Goal: Information Seeking & Learning: Learn about a topic

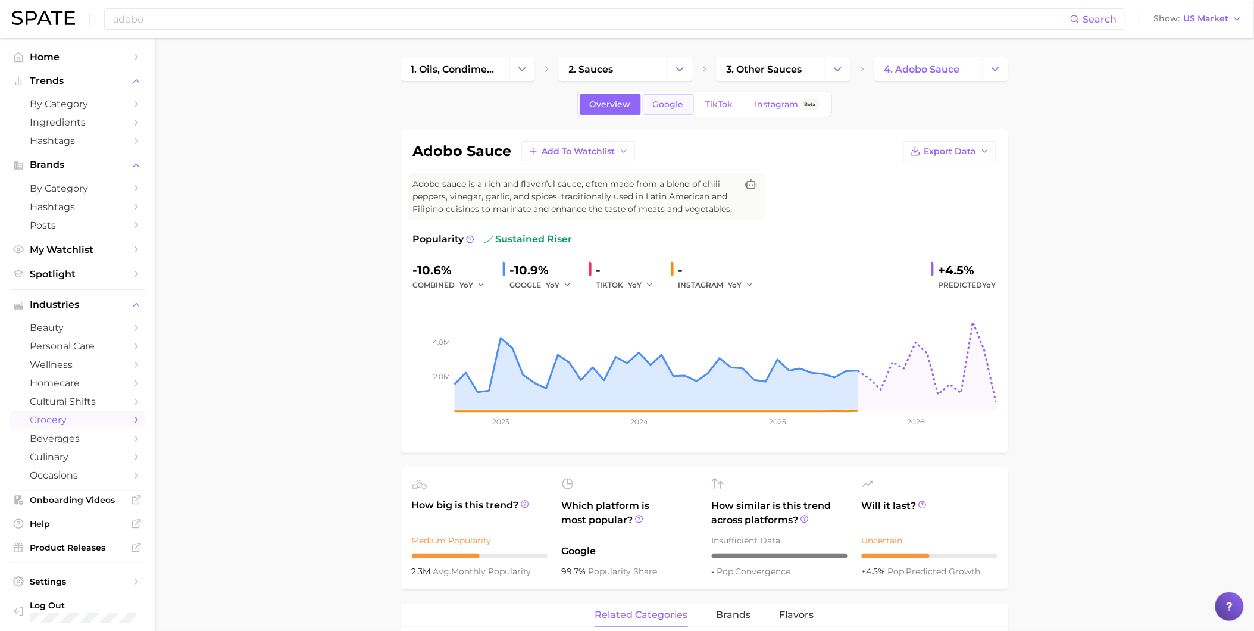
click at [679, 104] on span "Google" at bounding box center [668, 104] width 31 height 10
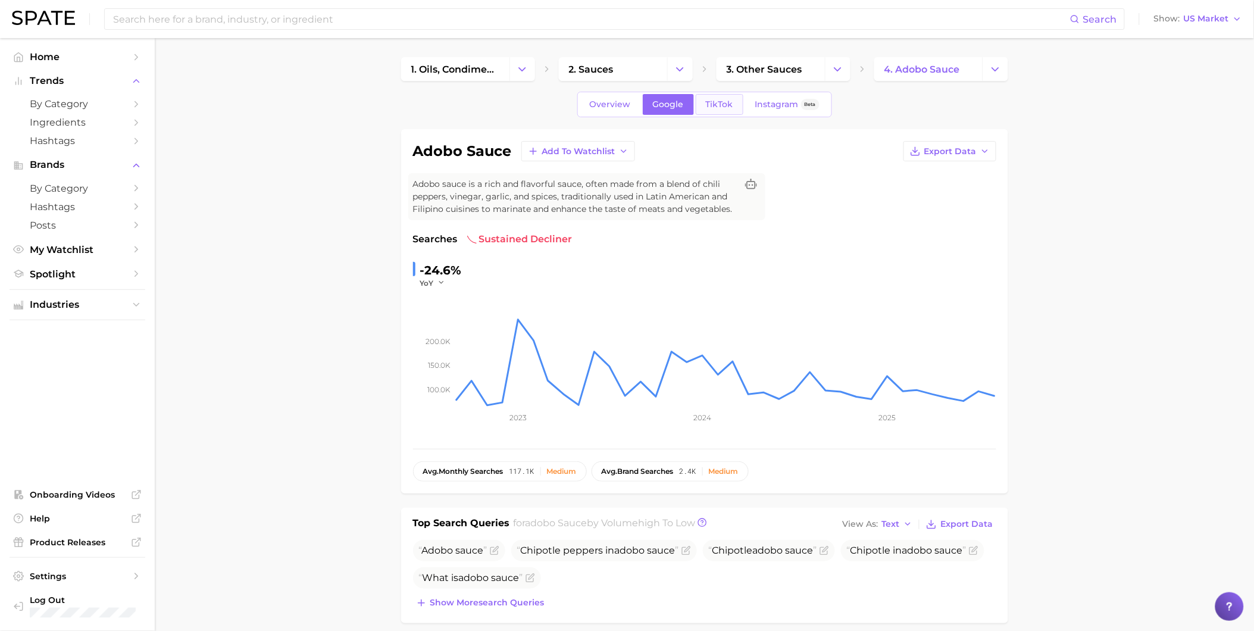
click at [706, 104] on span "TikTok" at bounding box center [719, 104] width 27 height 10
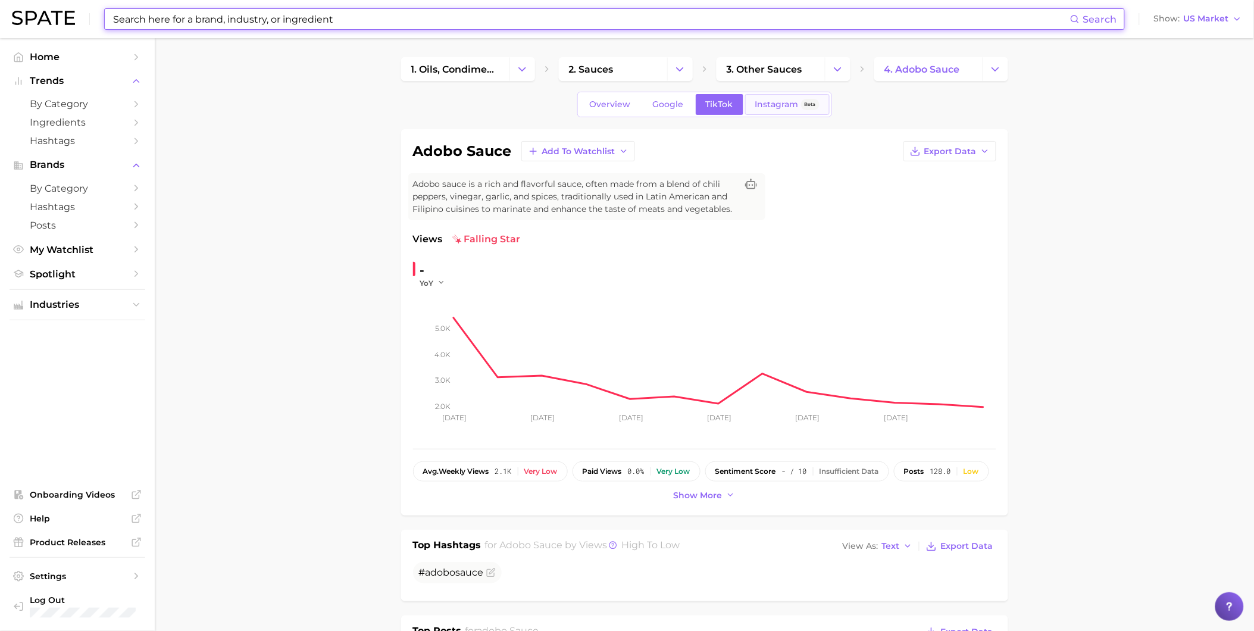
click at [766, 105] on span "Instagram" at bounding box center [776, 104] width 43 height 10
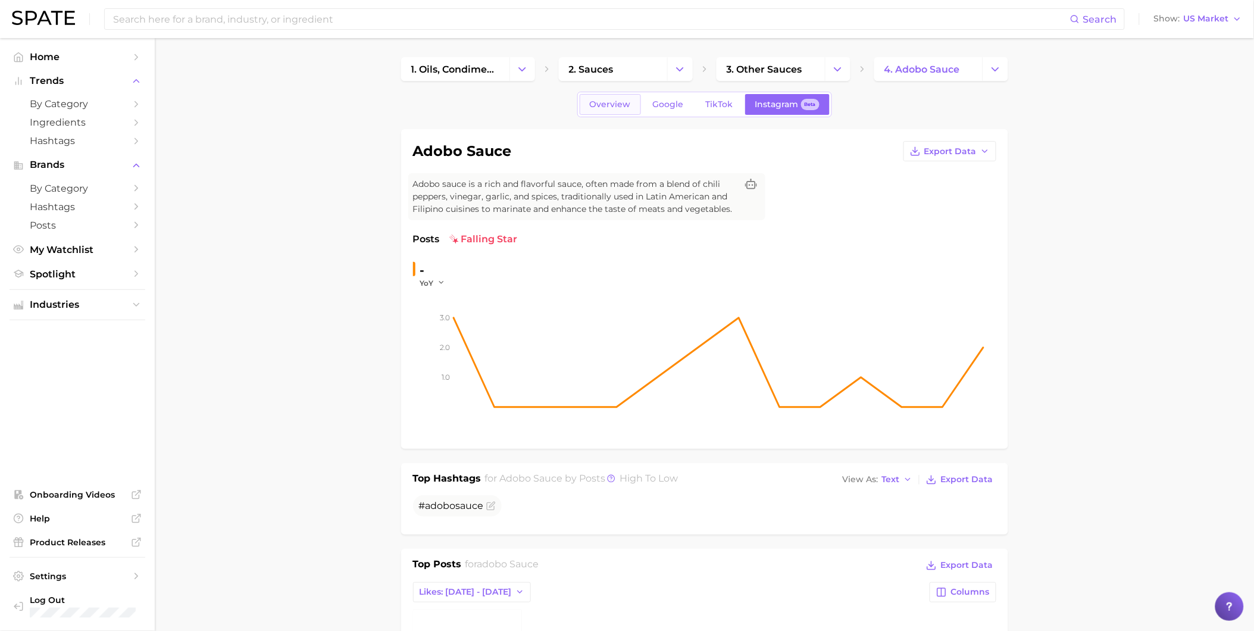
click at [638, 110] on link "Overview" at bounding box center [610, 104] width 61 height 21
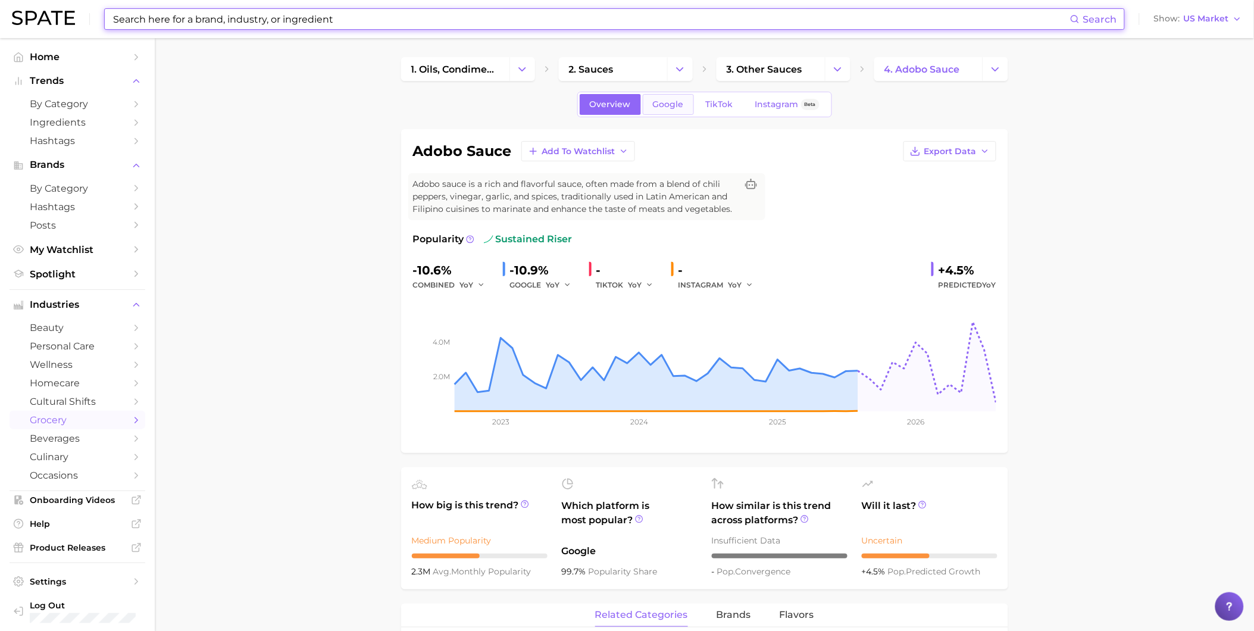
click at [670, 109] on span "Google" at bounding box center [668, 104] width 31 height 10
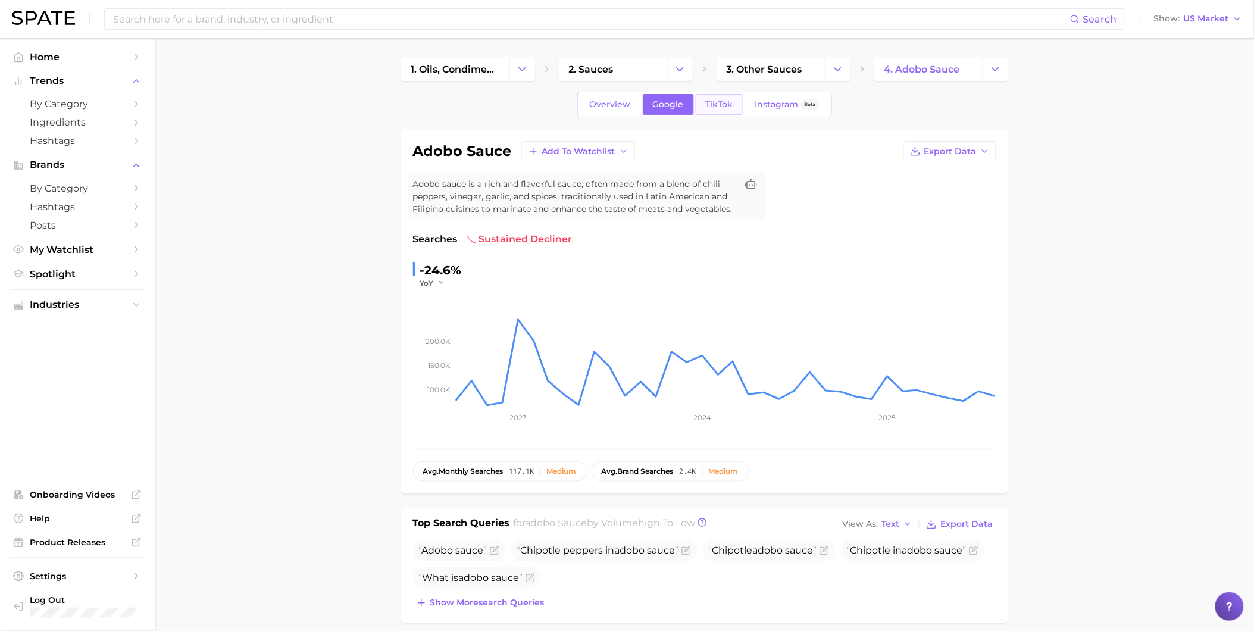
click at [704, 105] on link "TikTok" at bounding box center [720, 104] width 48 height 21
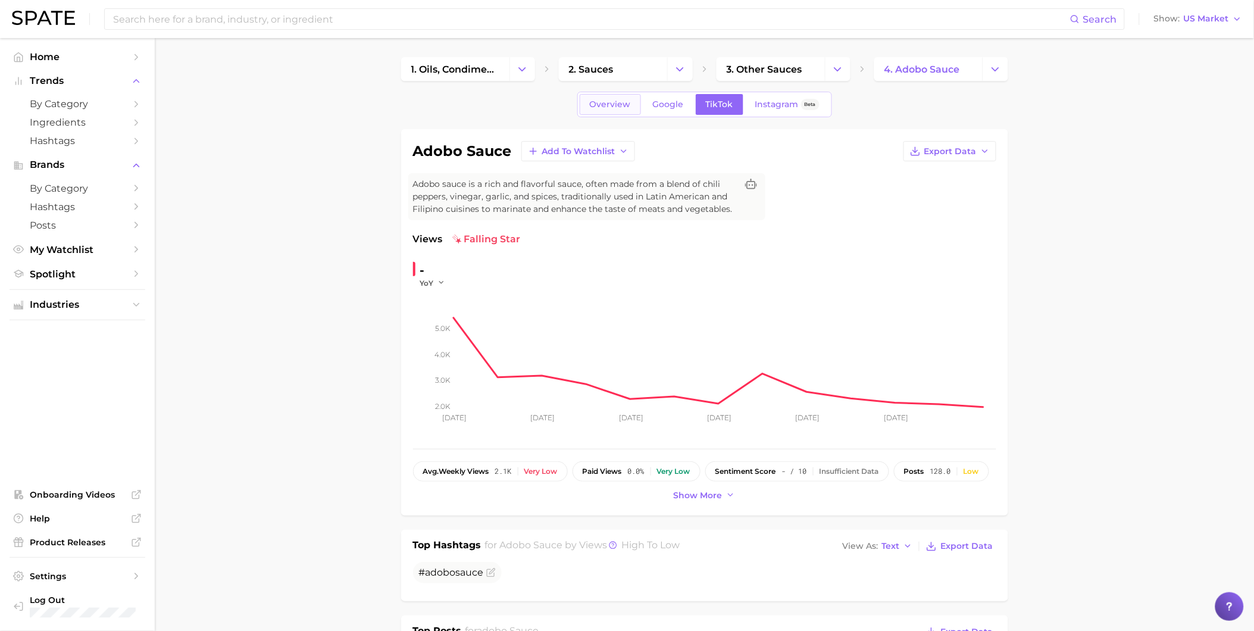
click at [623, 105] on span "Overview" at bounding box center [610, 104] width 41 height 10
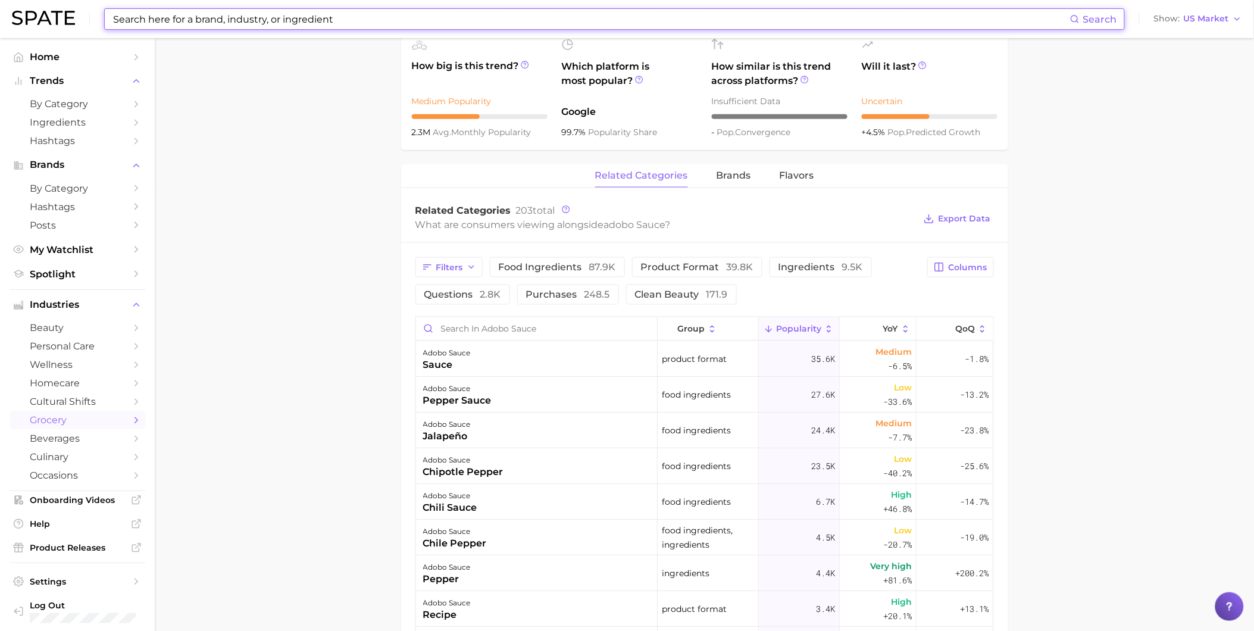
scroll to position [462, 0]
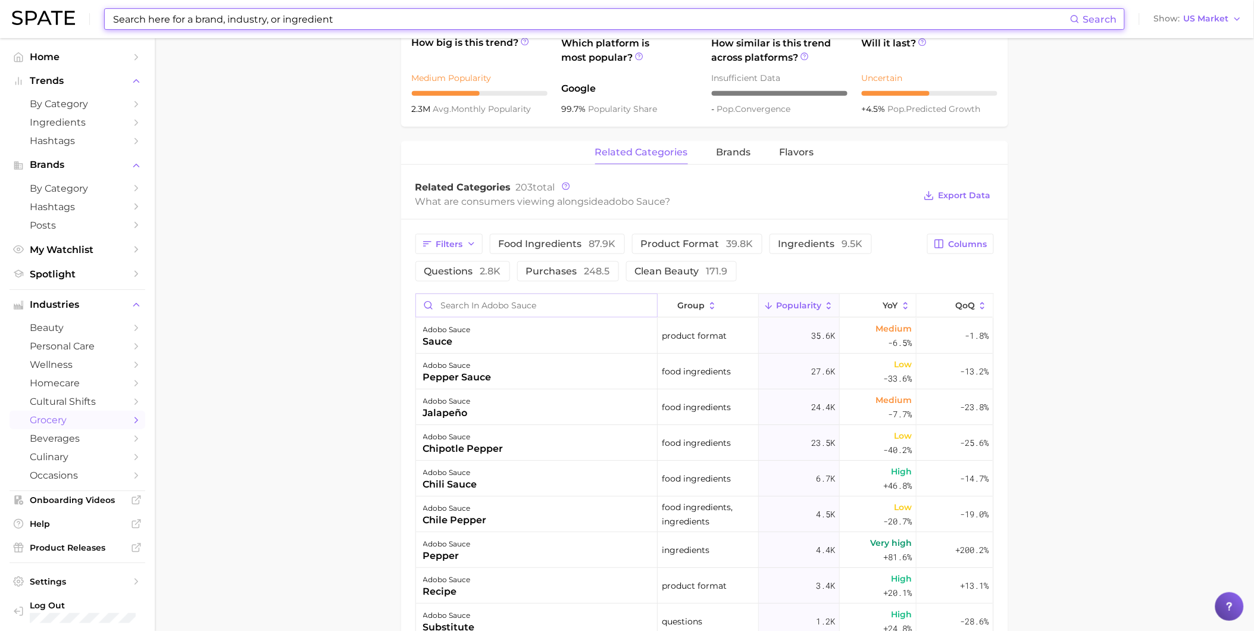
click at [508, 302] on input "Search in adobo sauce" at bounding box center [536, 305] width 241 height 23
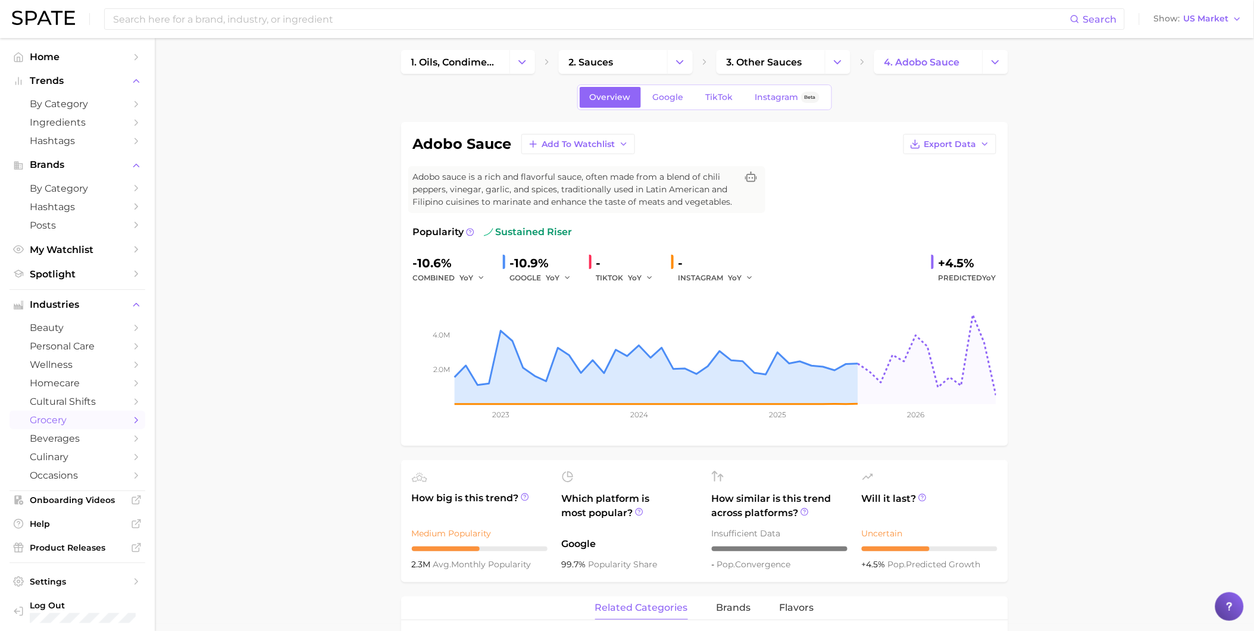
scroll to position [0, 0]
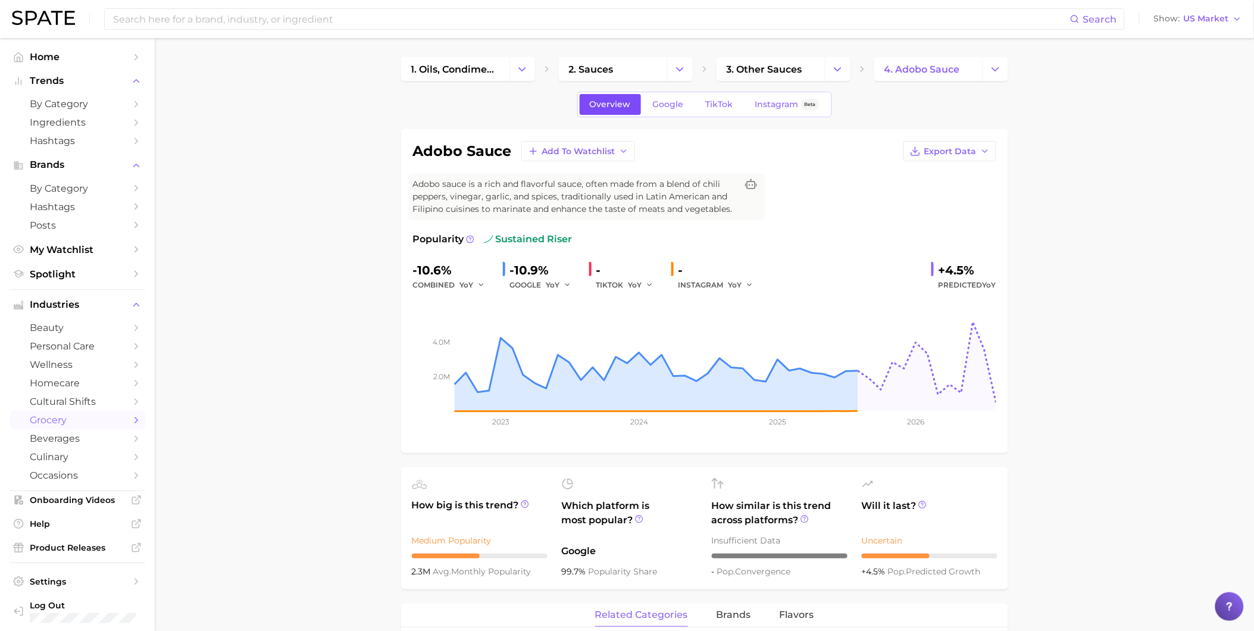
click at [609, 104] on span "Overview" at bounding box center [610, 104] width 41 height 10
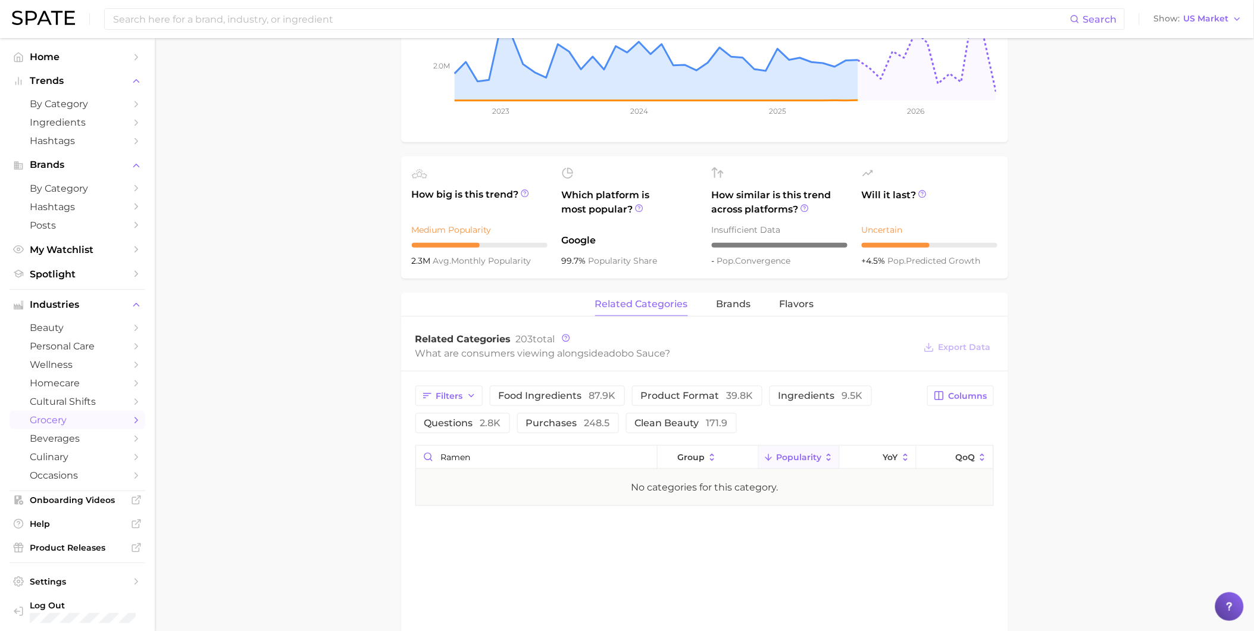
scroll to position [330, 0]
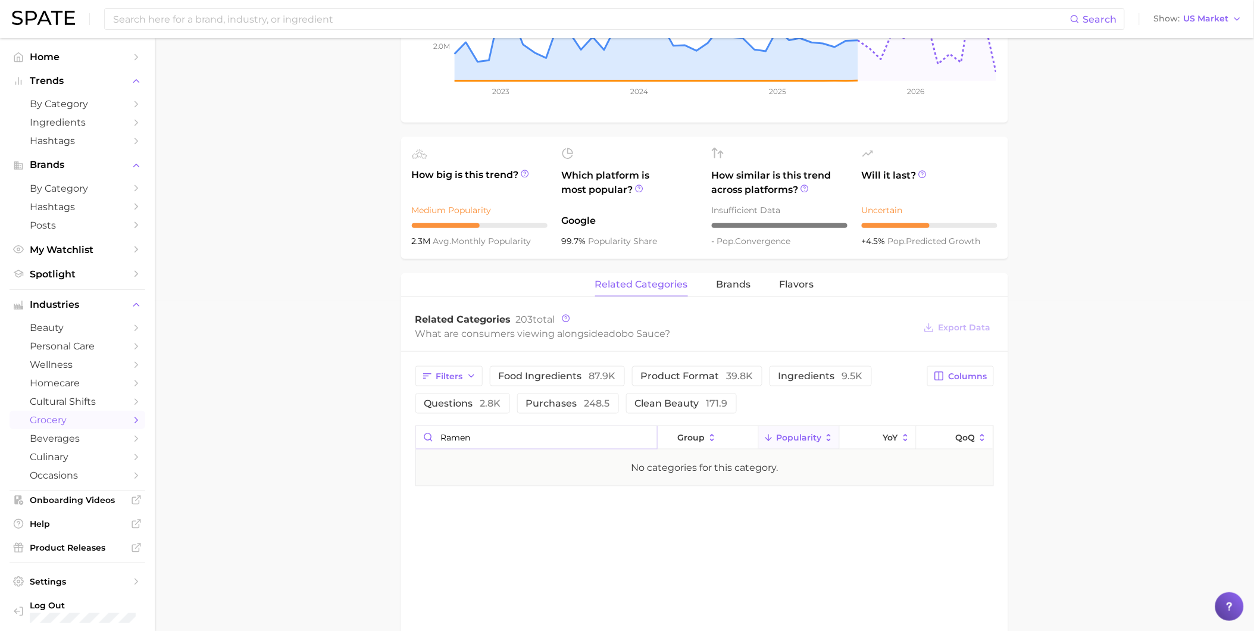
drag, startPoint x: 480, startPoint y: 441, endPoint x: 407, endPoint y: 440, distance: 72.6
click at [407, 440] on div "Filters food ingredients 87.9k product format 39.8k ingredients 9.5k questions …" at bounding box center [704, 426] width 607 height 149
type input "noodle"
drag, startPoint x: 485, startPoint y: 435, endPoint x: 421, endPoint y: 431, distance: 64.4
click at [421, 431] on input "noodle" at bounding box center [536, 437] width 241 height 23
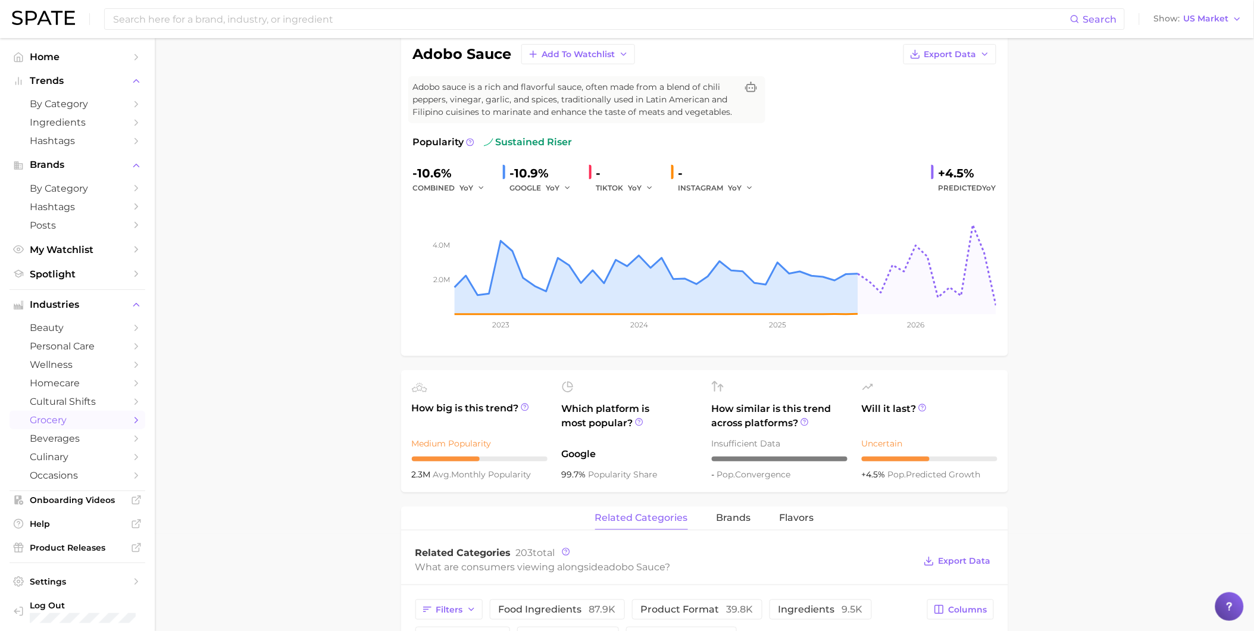
scroll to position [0, 0]
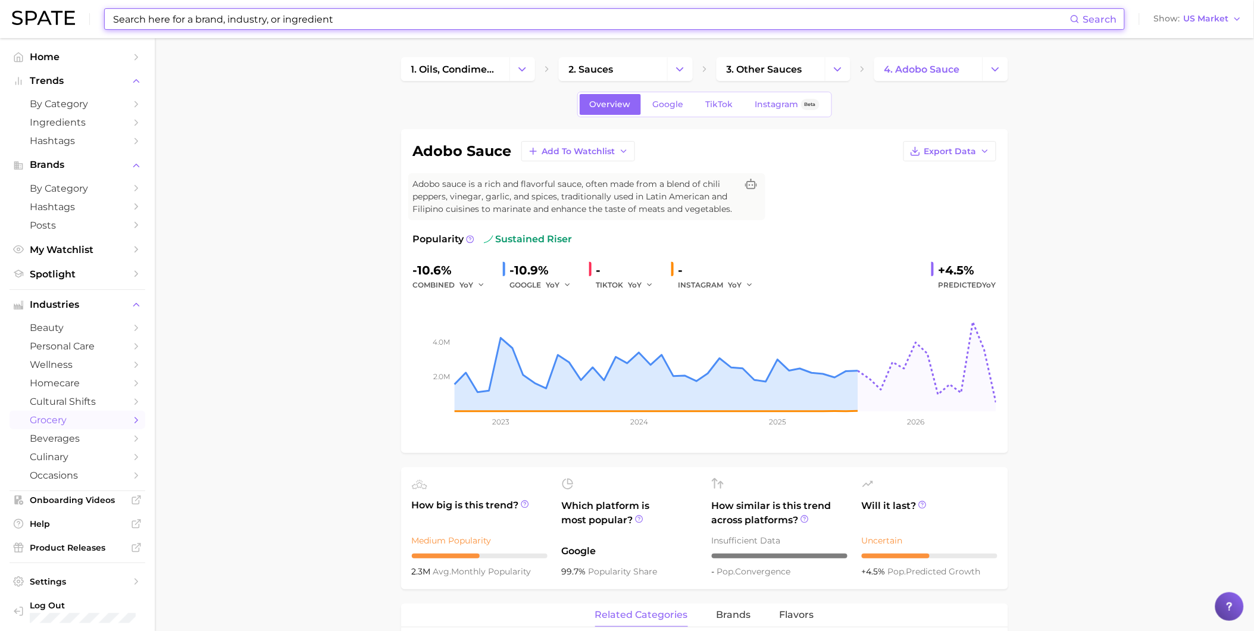
click at [206, 24] on input at bounding box center [591, 19] width 958 height 20
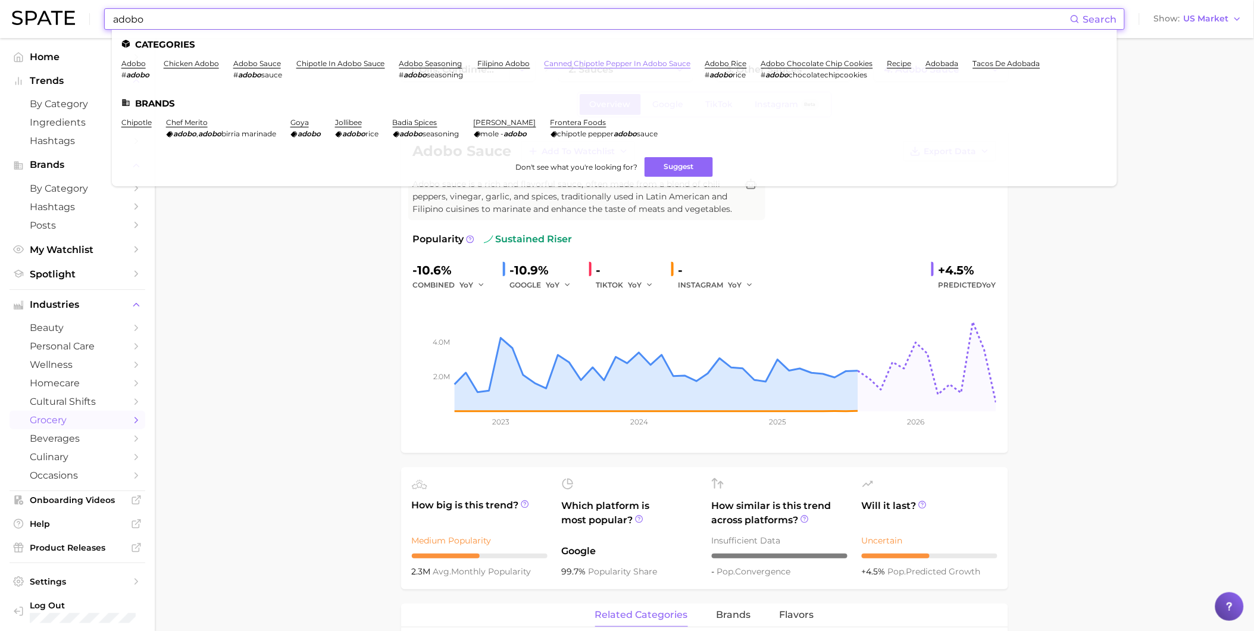
type input "adobo"
click at [607, 65] on link "canned chipotle pepper in adobo sauce" at bounding box center [617, 63] width 146 height 9
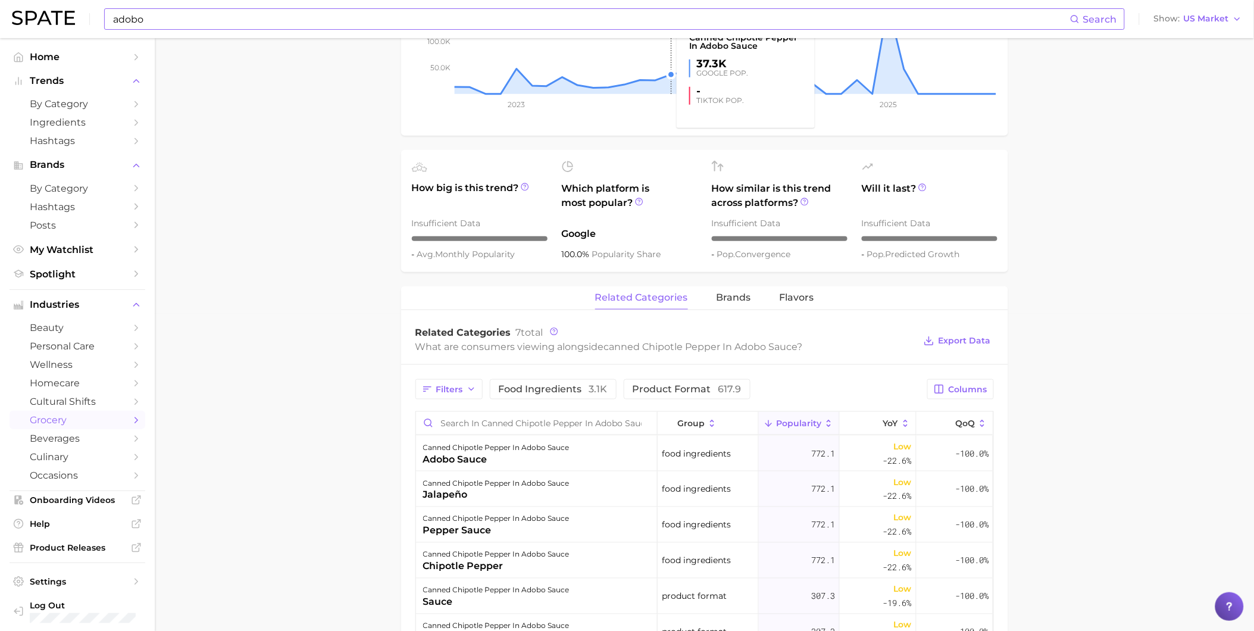
scroll to position [396, 0]
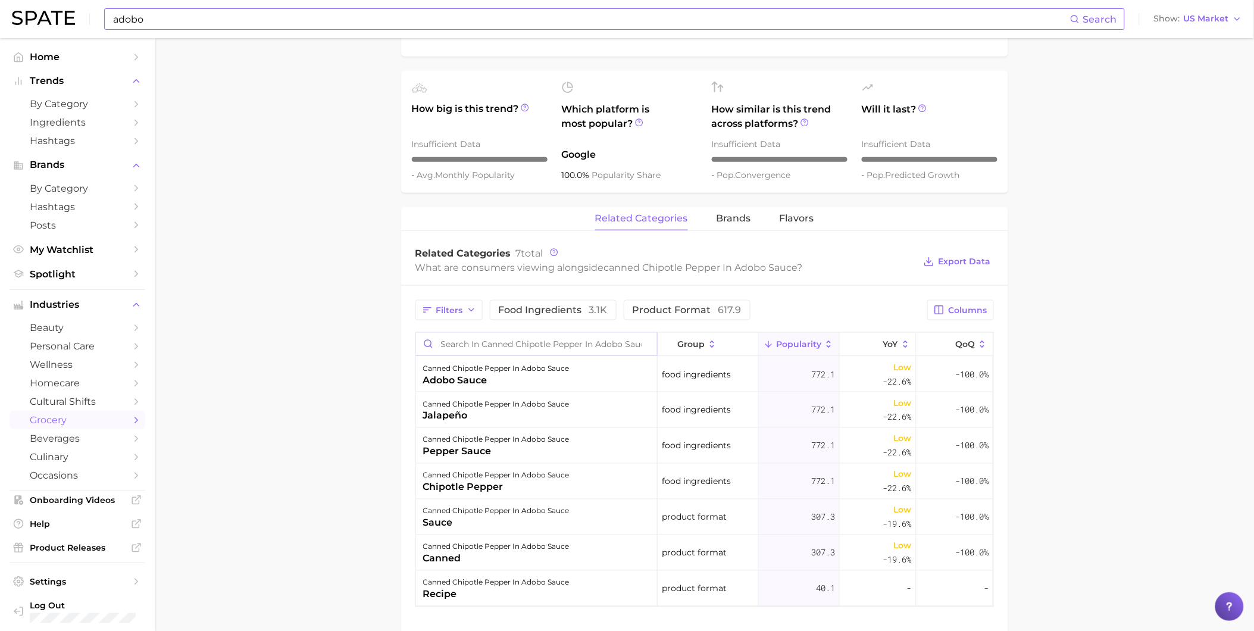
click at [565, 349] on input "Search in canned chipotle pepper in adobo sauce" at bounding box center [536, 344] width 241 height 23
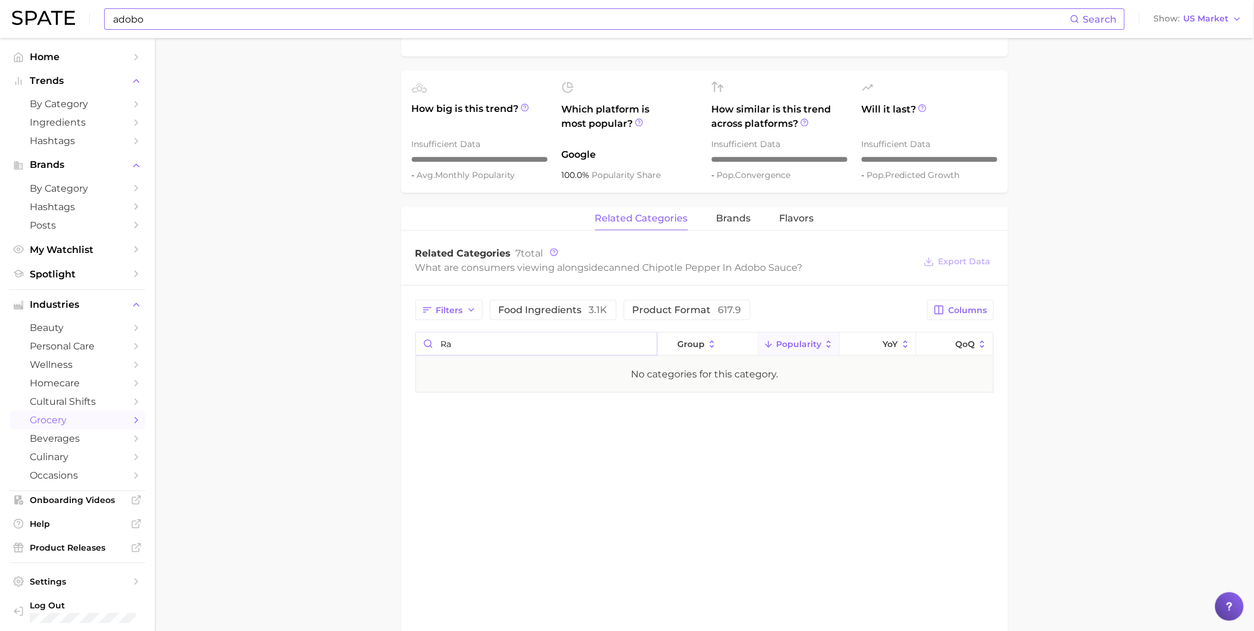
type input "r"
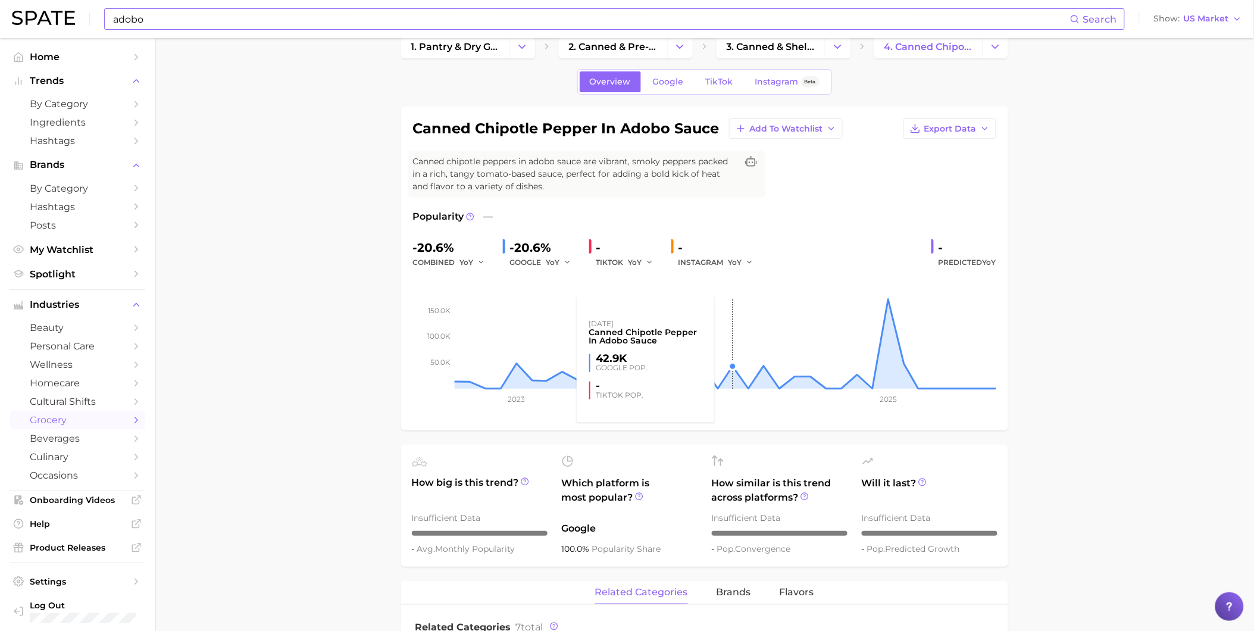
scroll to position [0, 0]
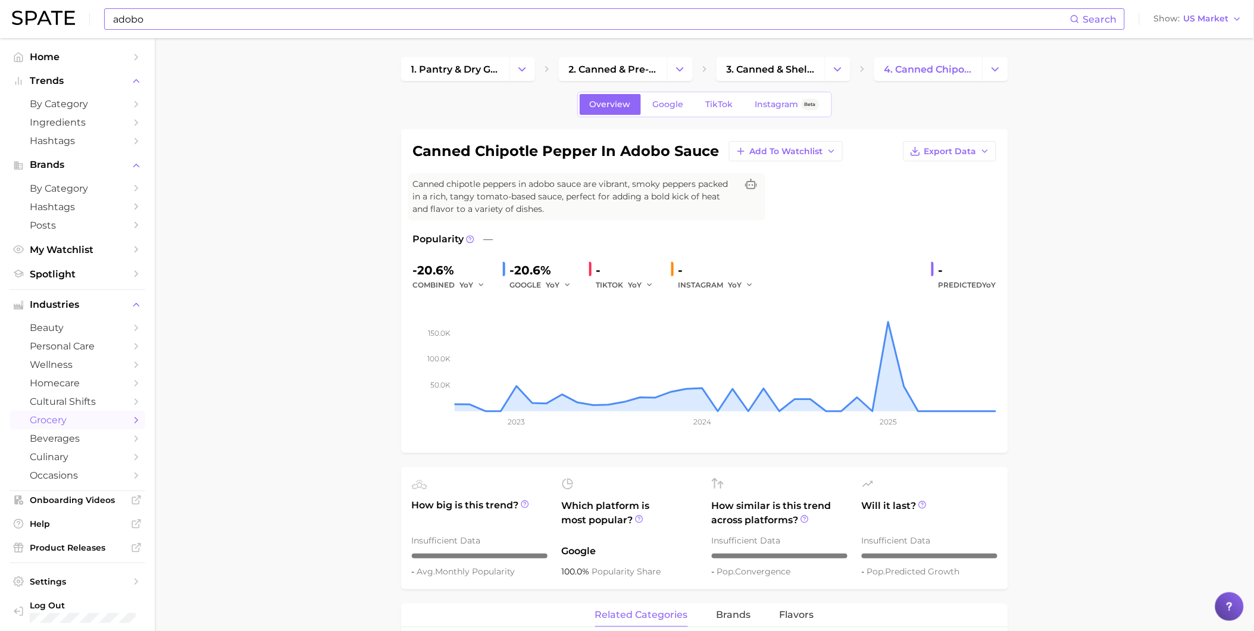
type input "noodle"
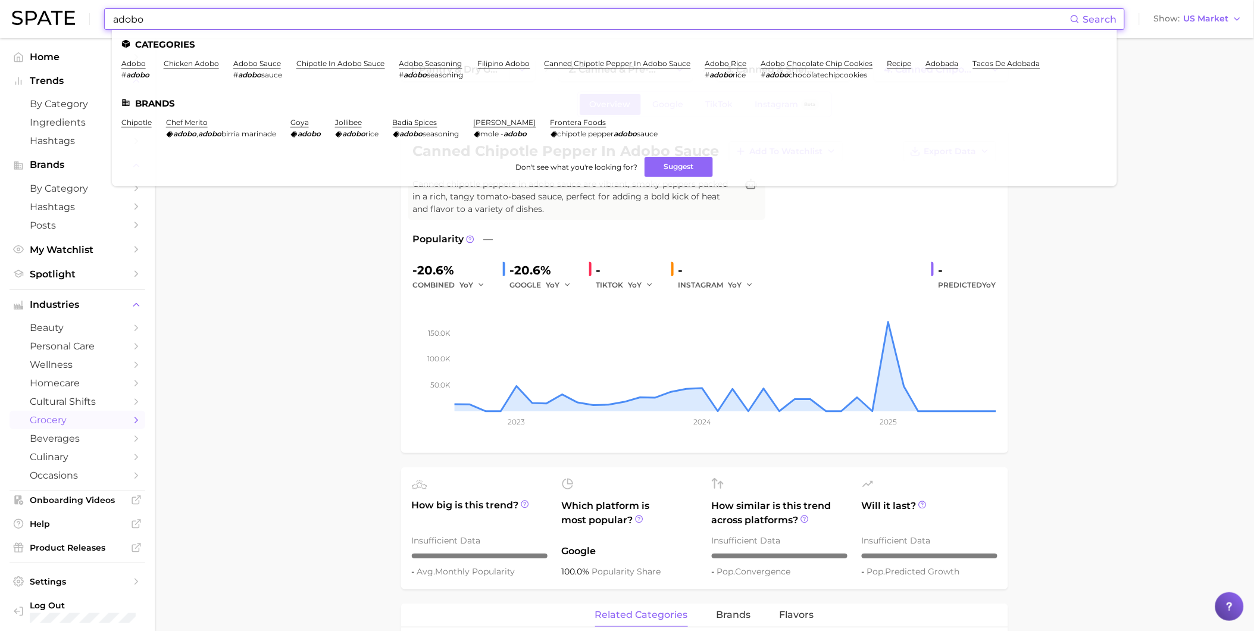
click at [221, 17] on input "adobo" at bounding box center [591, 19] width 958 height 20
click at [981, 67] on link "tacos de adobada" at bounding box center [1006, 63] width 67 height 9
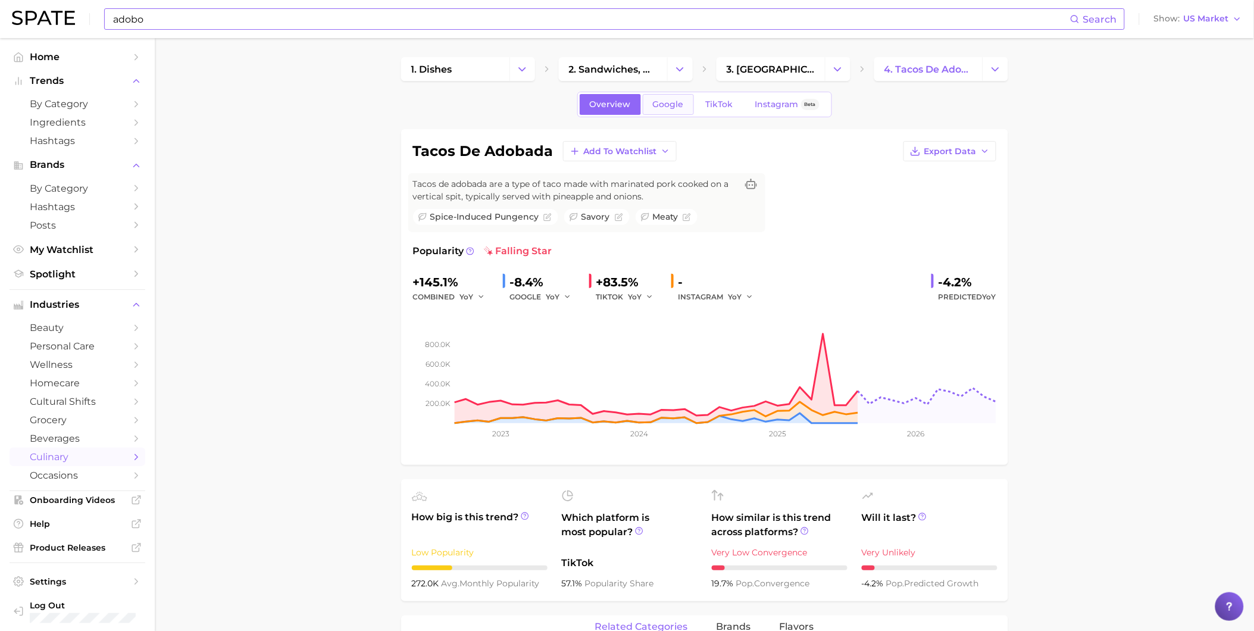
click at [670, 106] on span "Google" at bounding box center [668, 104] width 31 height 10
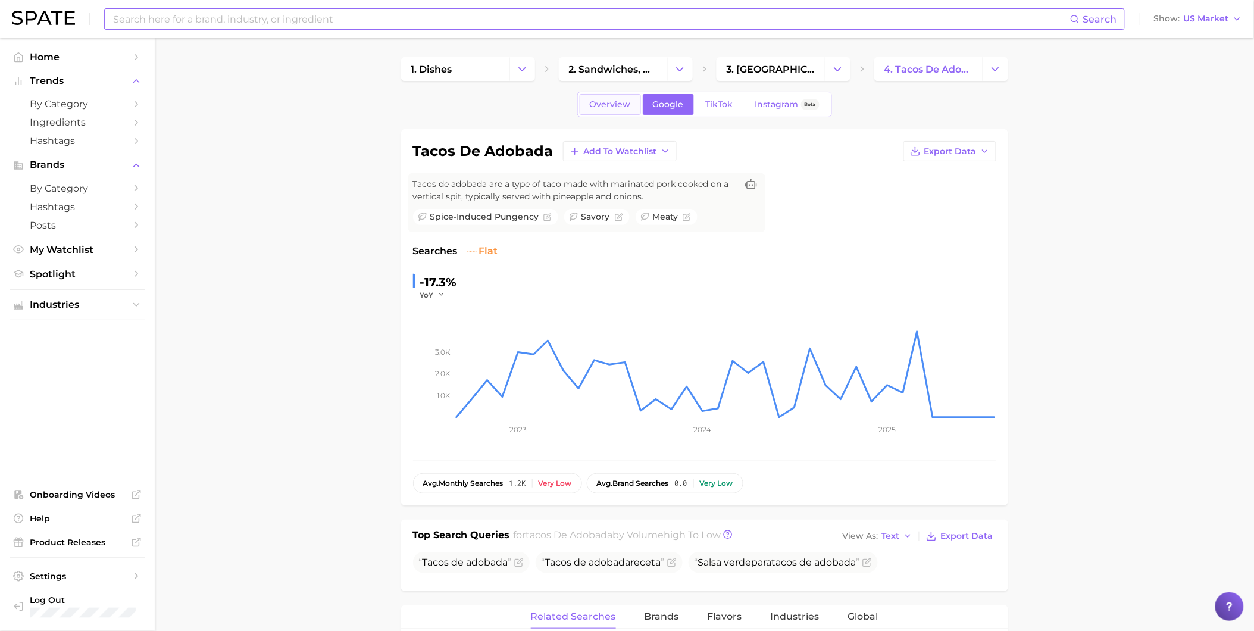
click at [615, 111] on link "Overview" at bounding box center [610, 104] width 61 height 21
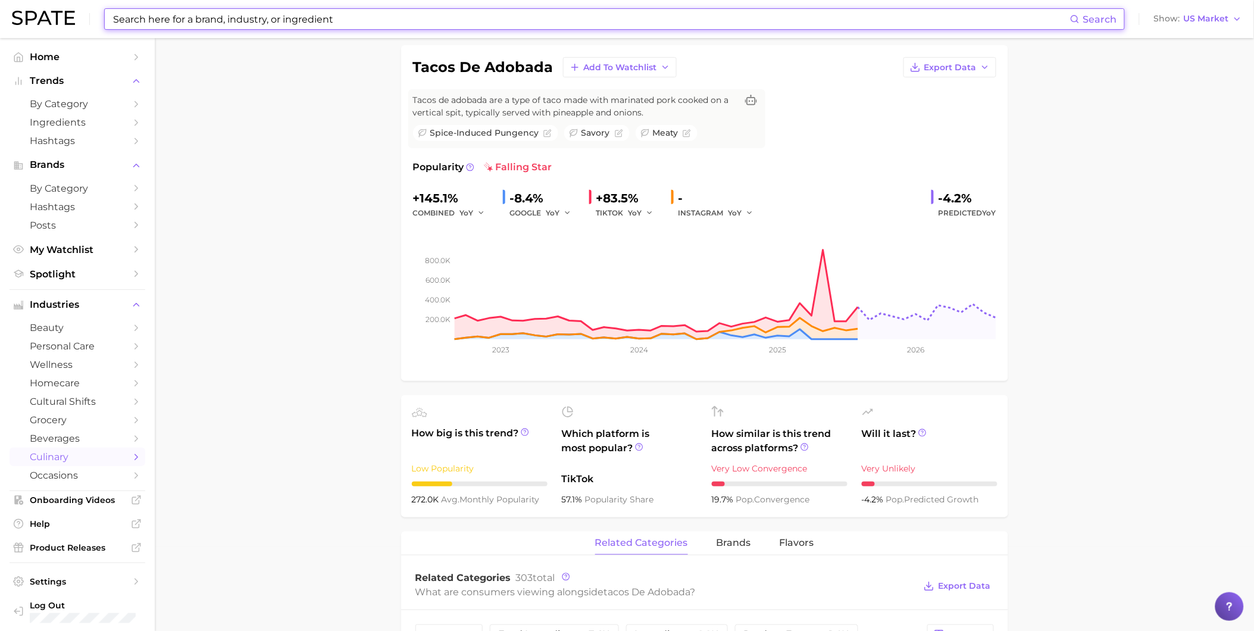
scroll to position [330, 0]
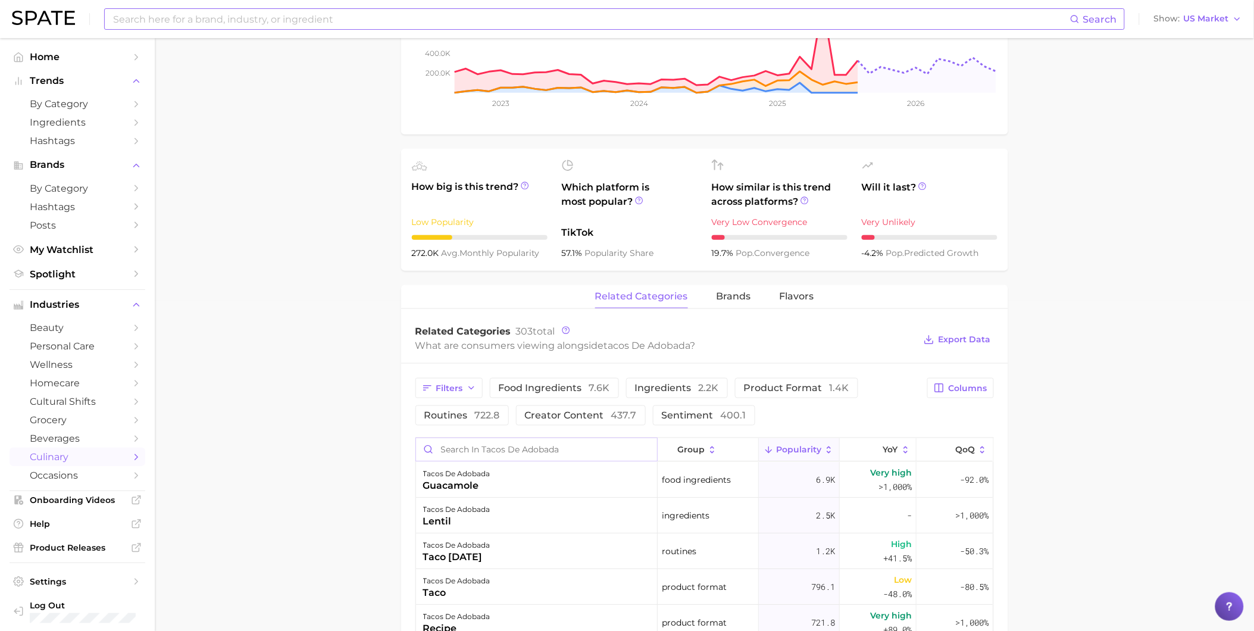
click at [478, 447] on input "Search in tacos de adobada" at bounding box center [536, 449] width 241 height 23
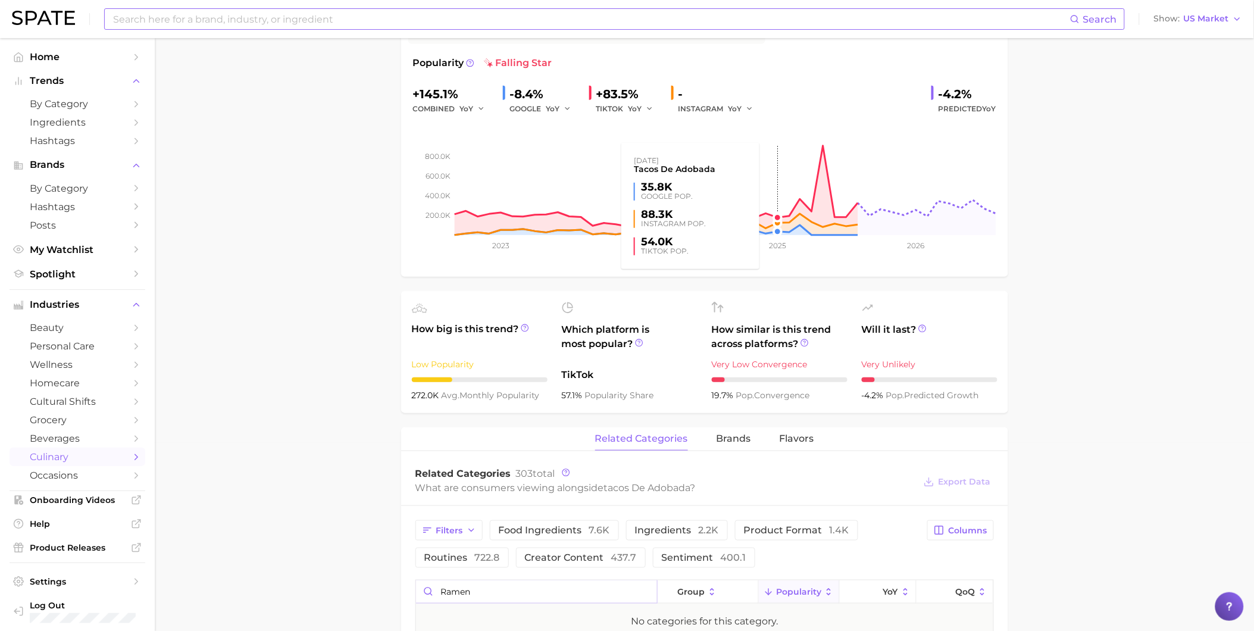
scroll to position [0, 0]
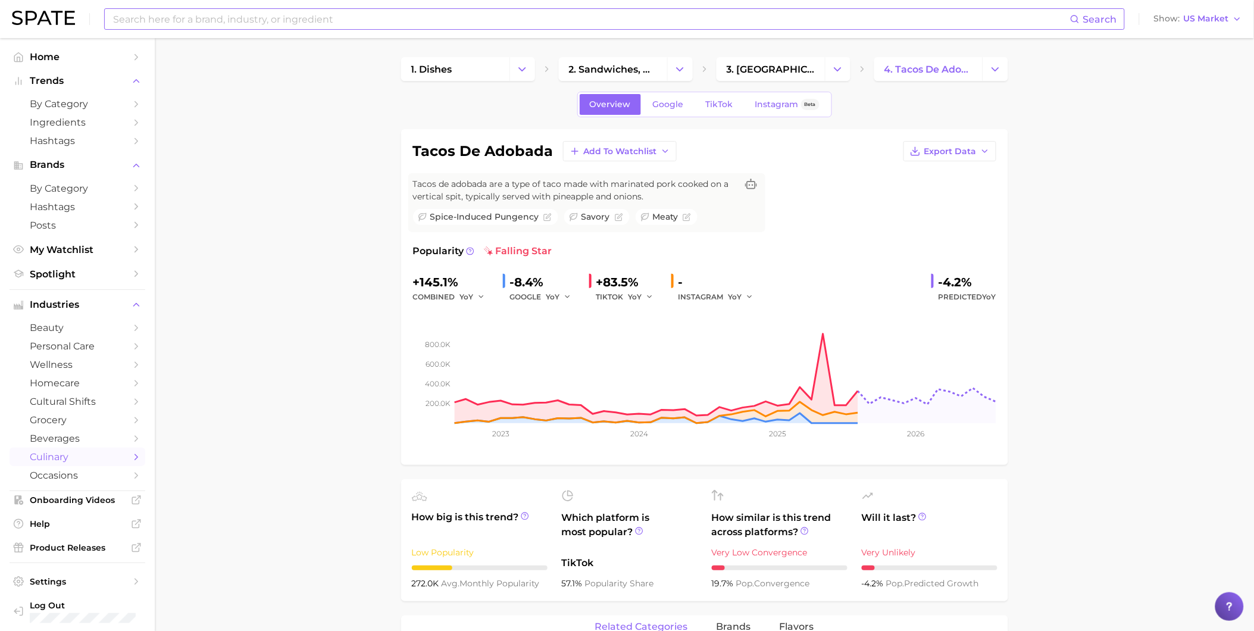
type input "ramen"
click at [521, 17] on input at bounding box center [591, 19] width 958 height 20
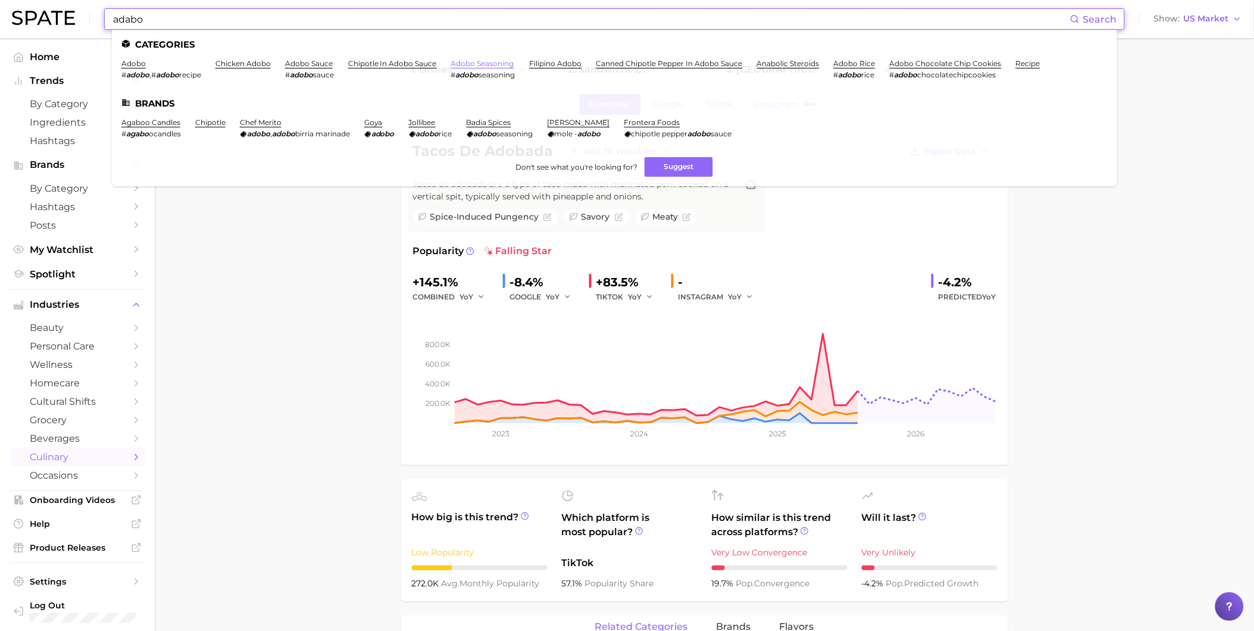
type input "adabo"
click at [457, 64] on link "adobo seasoning" at bounding box center [482, 63] width 63 height 9
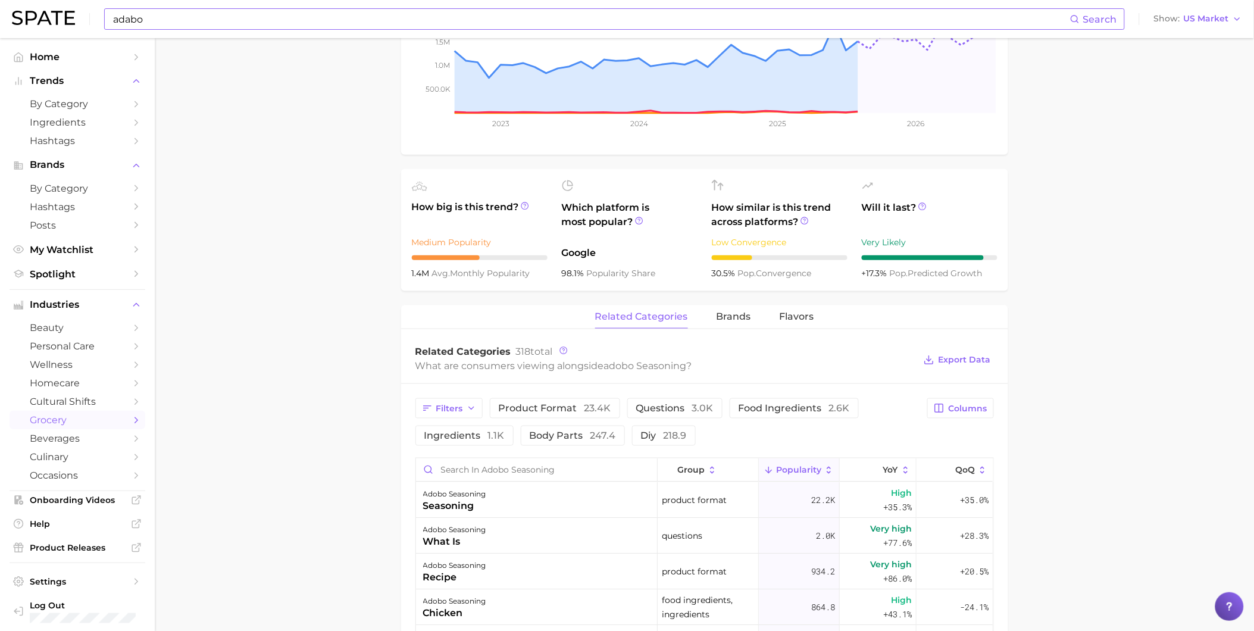
scroll to position [330, 0]
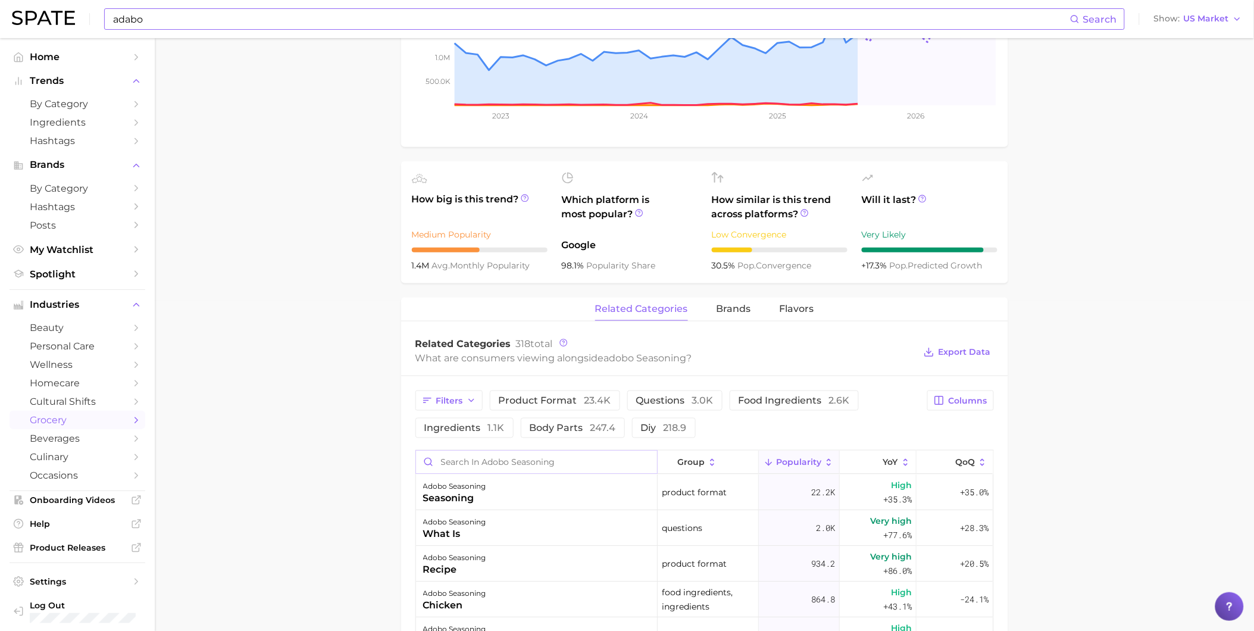
click at [568, 462] on input "Search in adobo seasoning" at bounding box center [536, 461] width 241 height 23
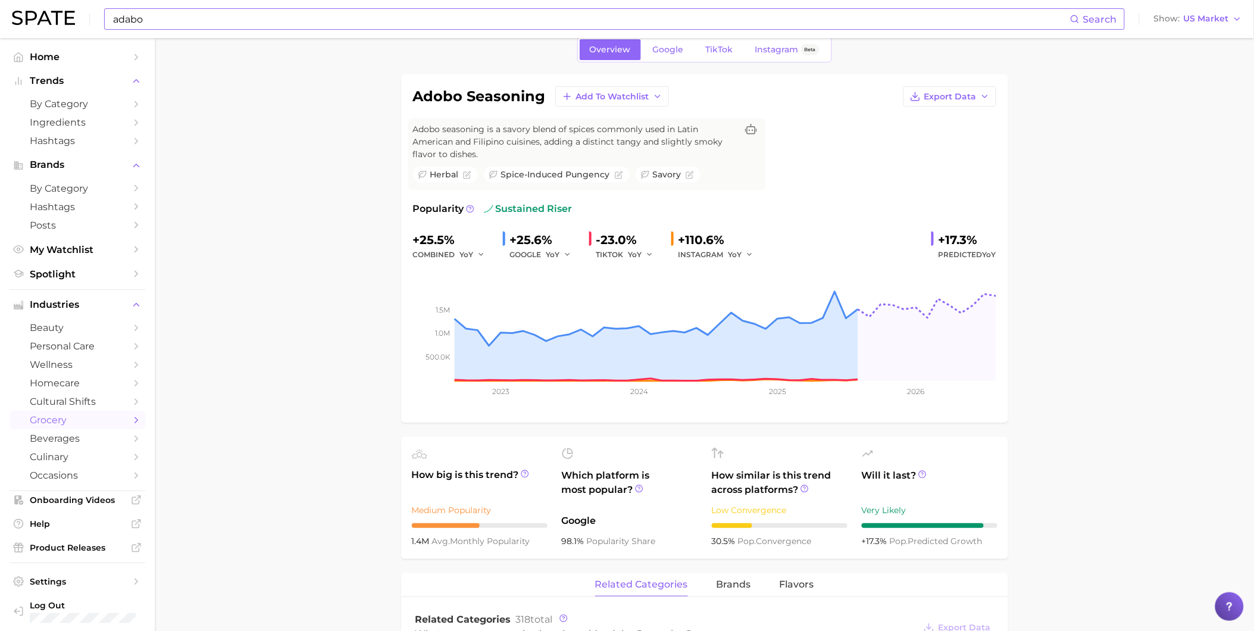
scroll to position [0, 0]
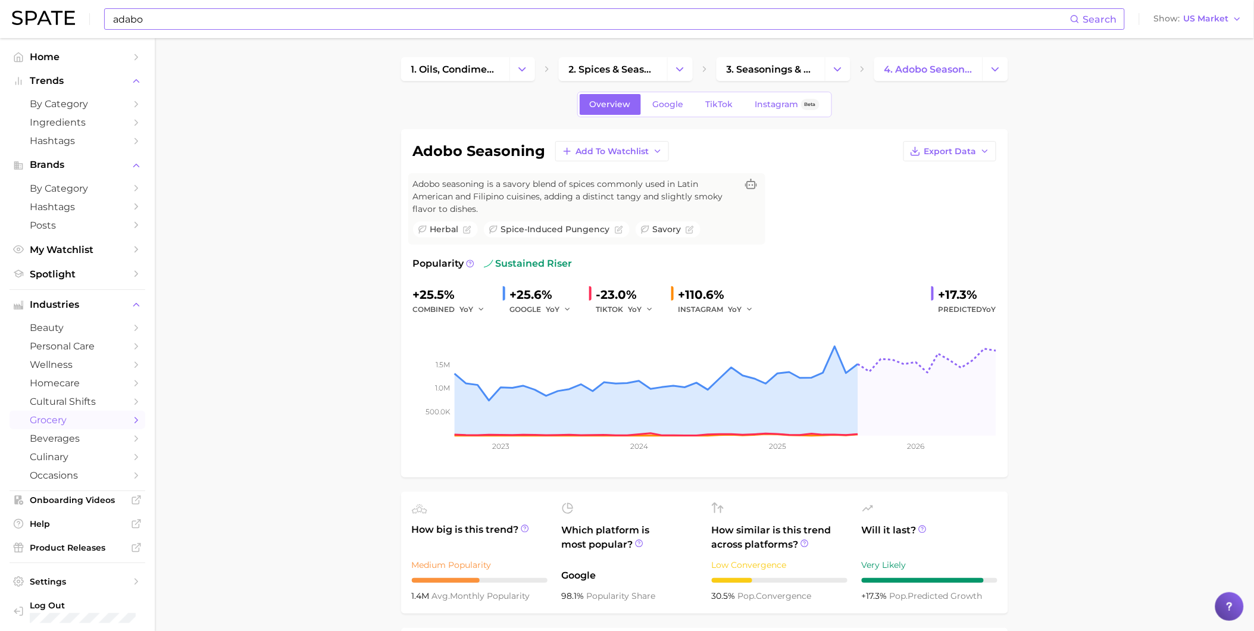
type input "ramen"
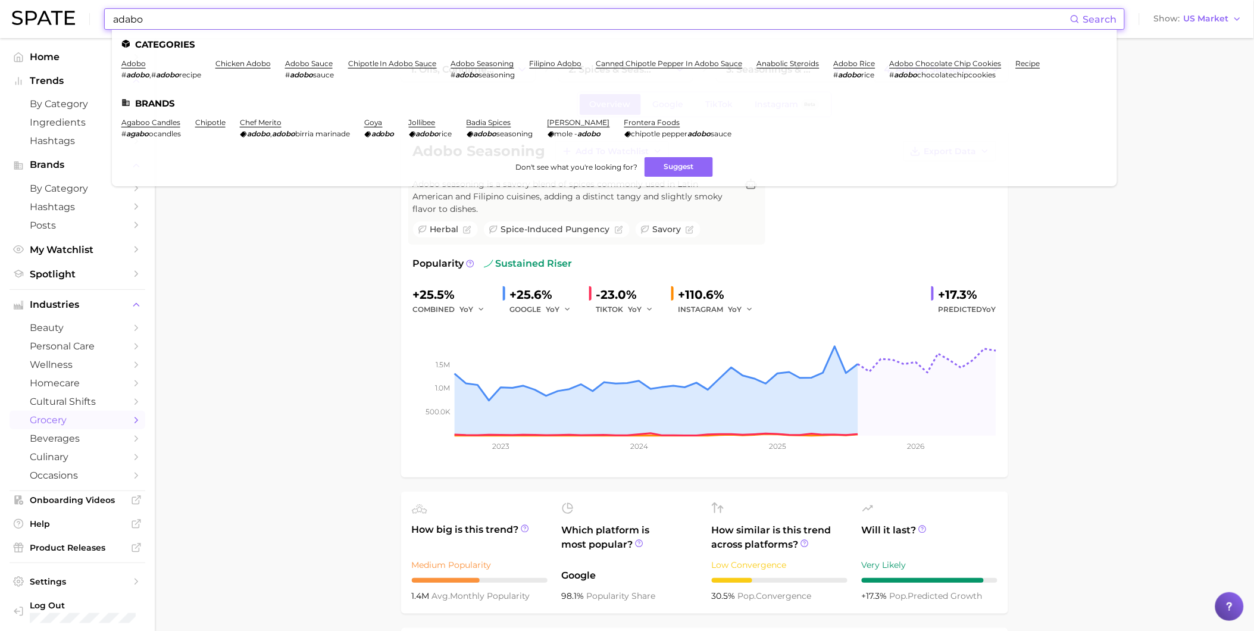
click at [193, 12] on input "adabo" at bounding box center [591, 19] width 958 height 20
drag, startPoint x: 137, startPoint y: 25, endPoint x: 109, endPoint y: 26, distance: 28.0
click at [109, 26] on div "adabo Search Categories adobo # adobo , # adobo recipe chicken adobo adobo sauc…" at bounding box center [614, 18] width 1020 height 21
click at [131, 62] on link "adobo" at bounding box center [133, 63] width 24 height 9
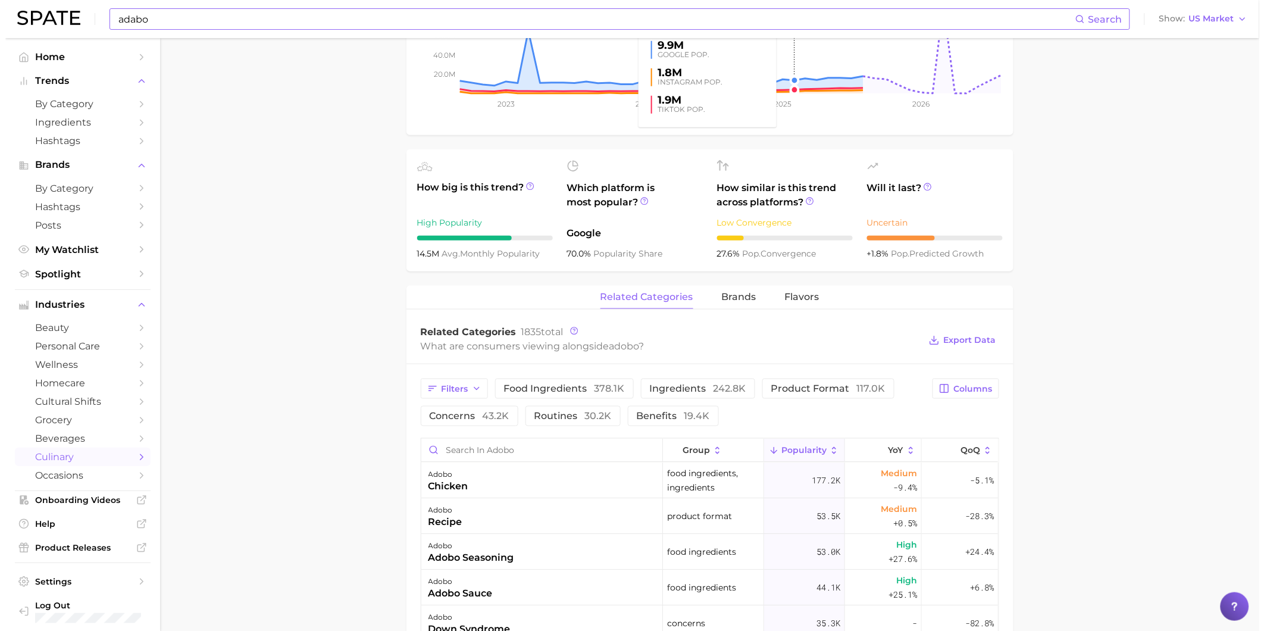
scroll to position [330, 0]
click at [564, 452] on input "Search in adobo" at bounding box center [536, 449] width 241 height 23
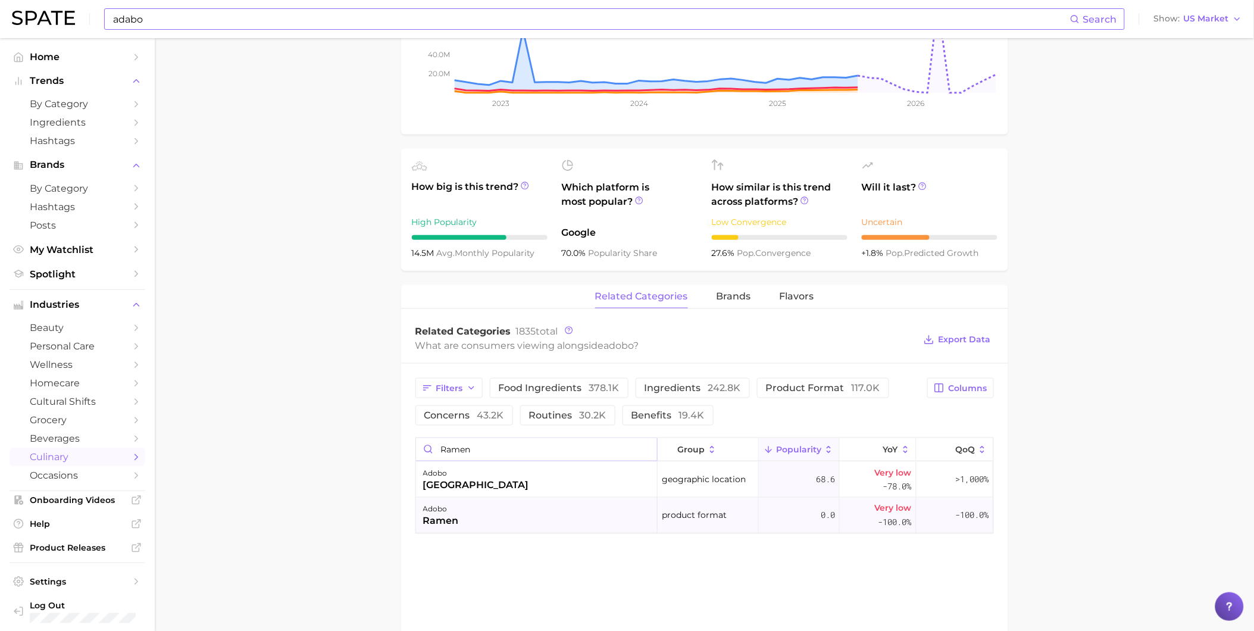
type input "ramen"
click at [572, 519] on div "adobo ramen" at bounding box center [537, 515] width 242 height 36
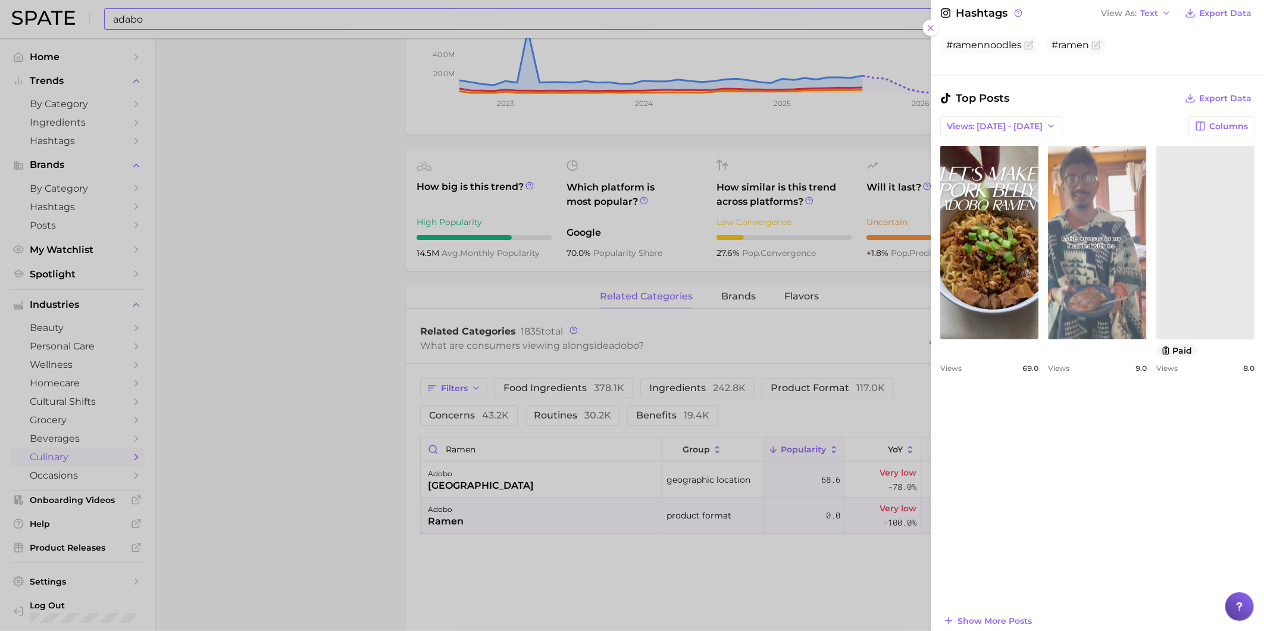
click at [1146, 281] on link "view post on TikTok" at bounding box center [1097, 242] width 98 height 193
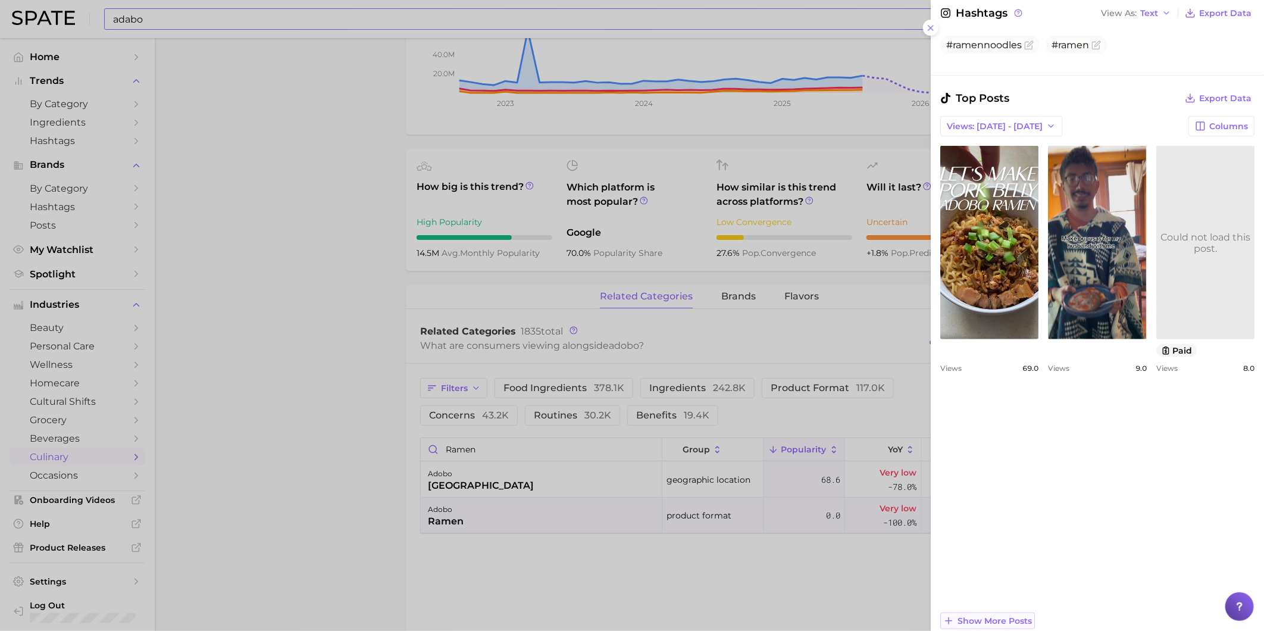
click at [1000, 618] on span "Show more posts" at bounding box center [994, 621] width 74 height 10
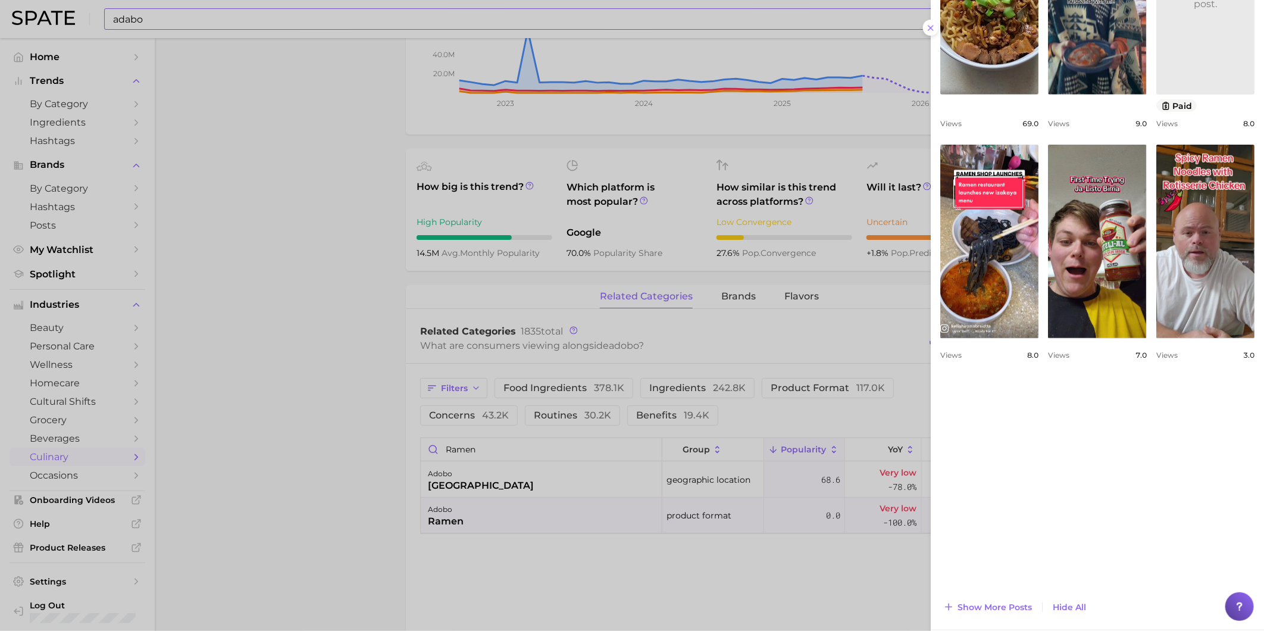
scroll to position [859, 0]
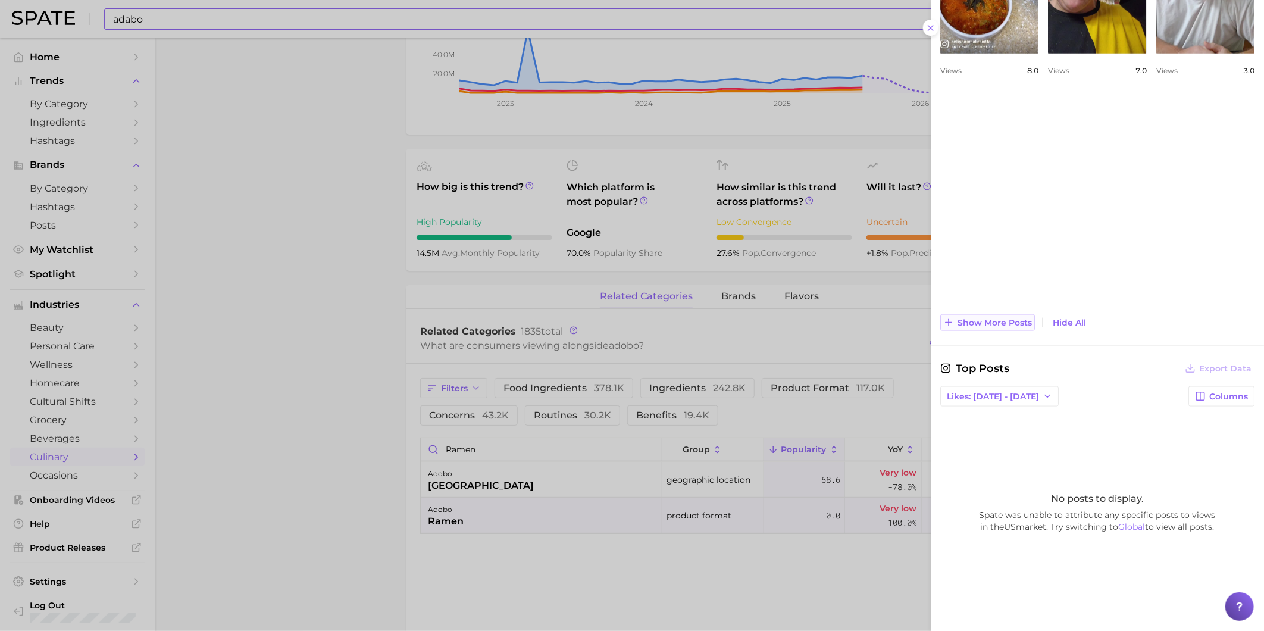
click at [1013, 328] on button "Show more posts" at bounding box center [987, 322] width 95 height 17
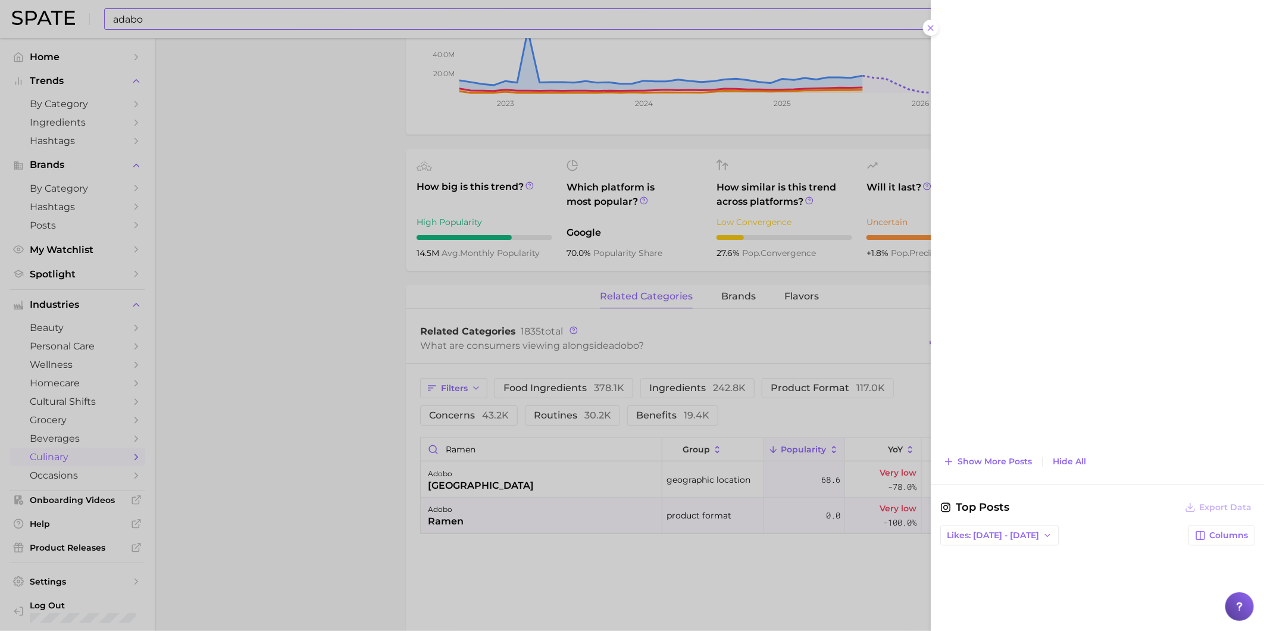
scroll to position [1190, 0]
click at [1000, 455] on span "Show more posts" at bounding box center [994, 453] width 74 height 10
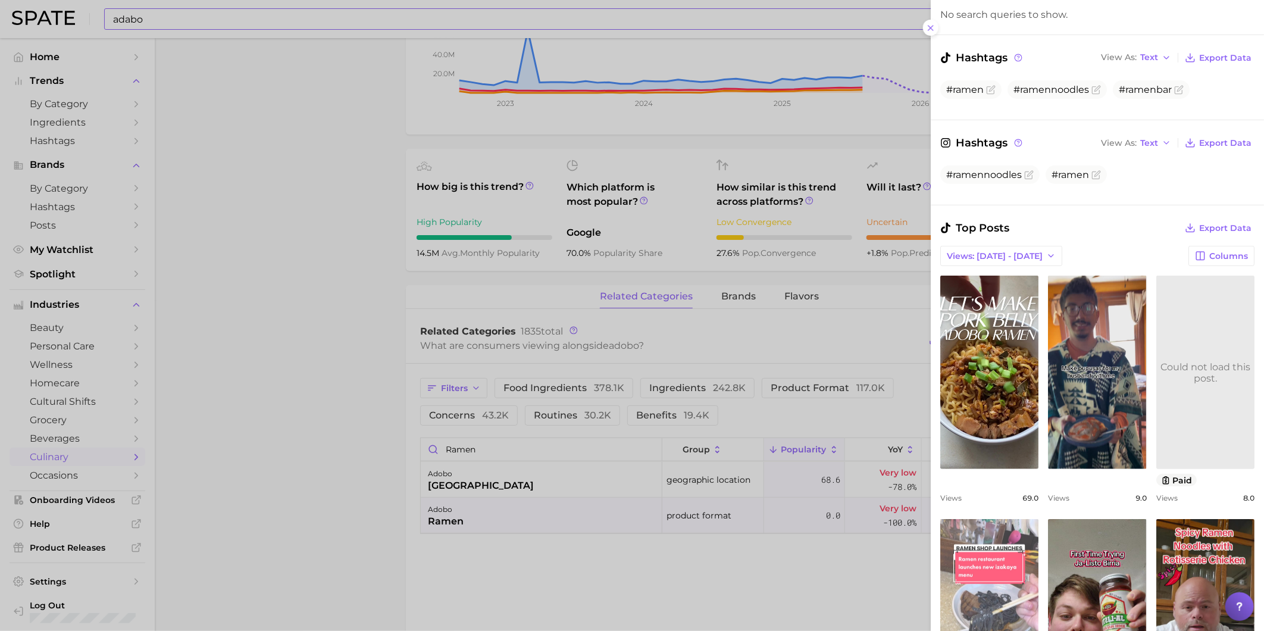
scroll to position [198, 0]
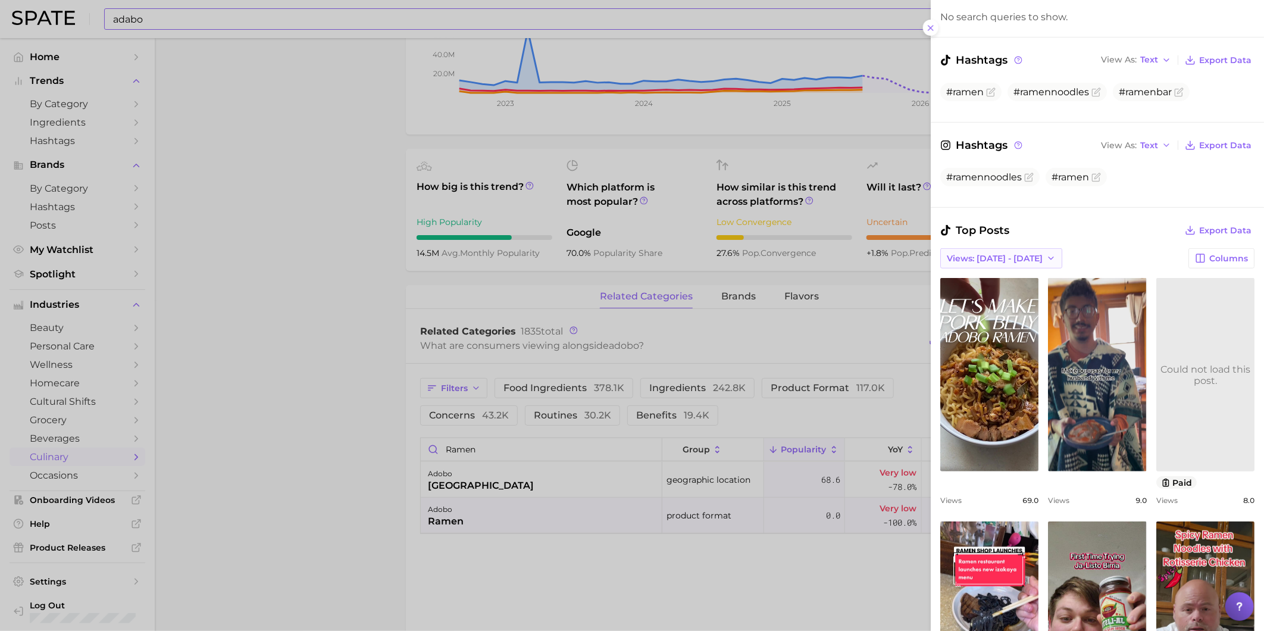
click at [1046, 261] on icon "button" at bounding box center [1051, 258] width 10 height 10
click at [1023, 298] on button "Total Views" at bounding box center [1005, 301] width 131 height 21
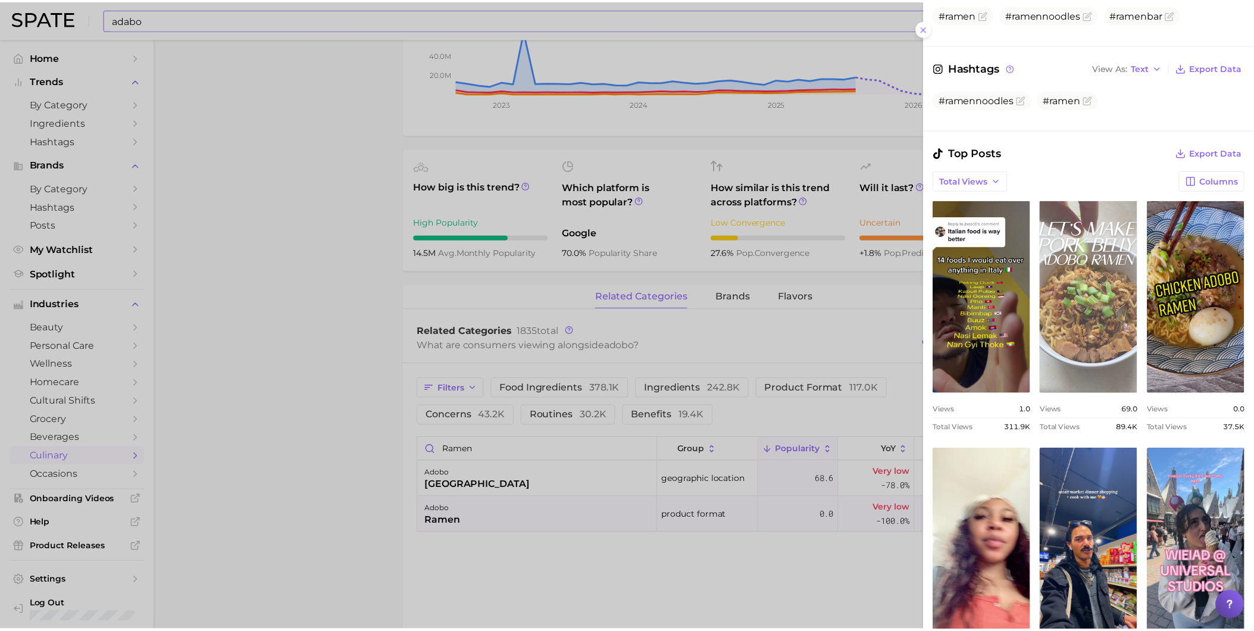
scroll to position [0, 0]
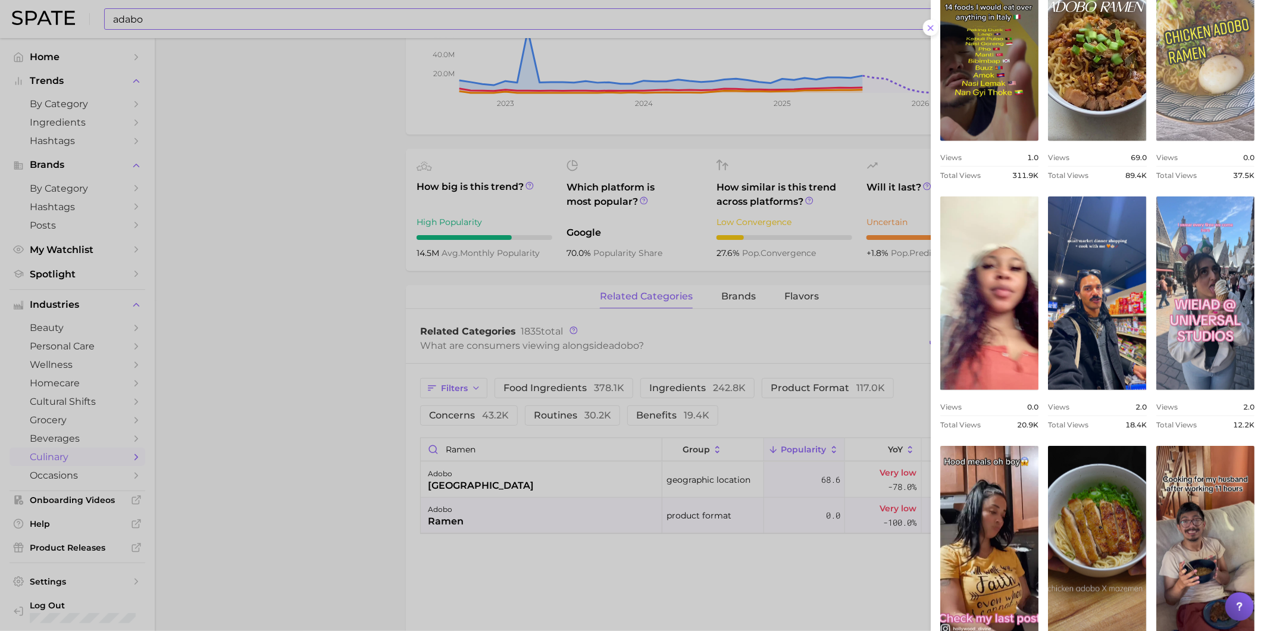
click at [1156, 141] on link "view post on TikTok" at bounding box center [1205, 44] width 98 height 193
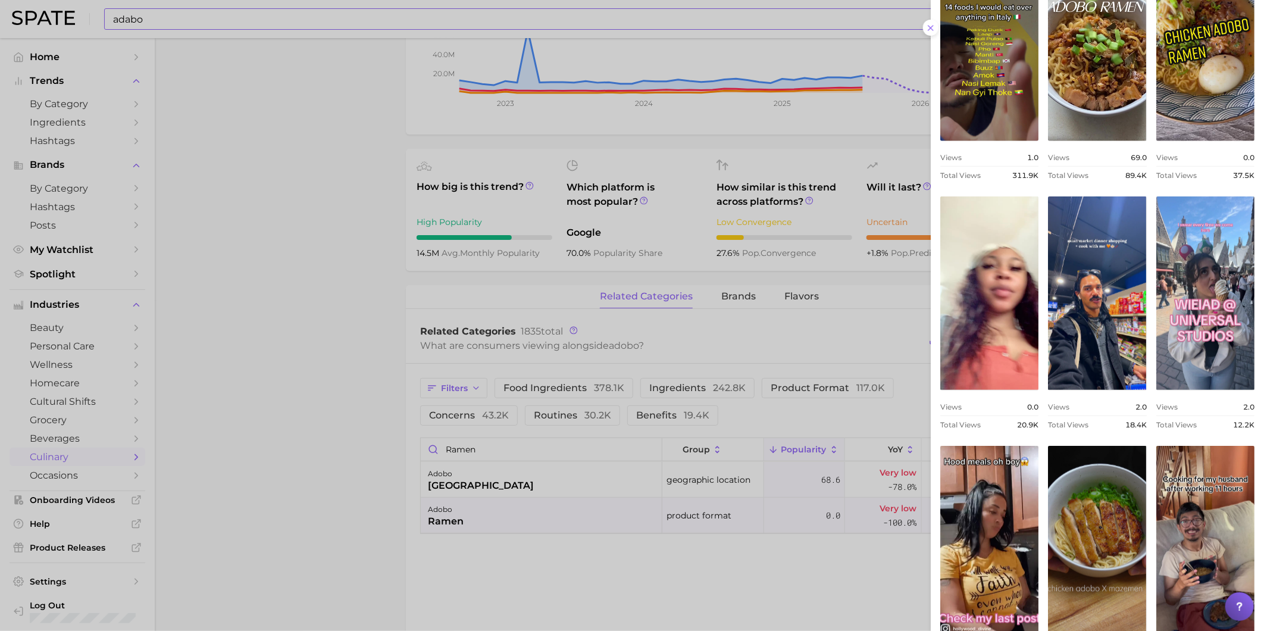
click at [234, 27] on div at bounding box center [632, 315] width 1264 height 631
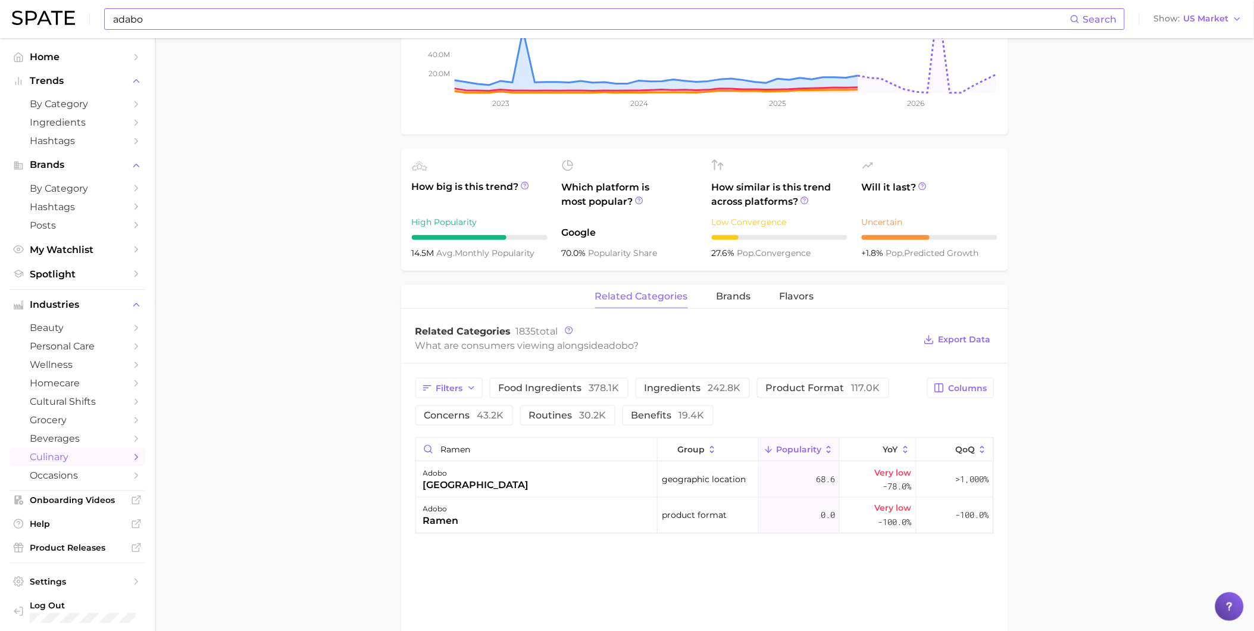
click at [234, 19] on input "adabo" at bounding box center [591, 19] width 958 height 20
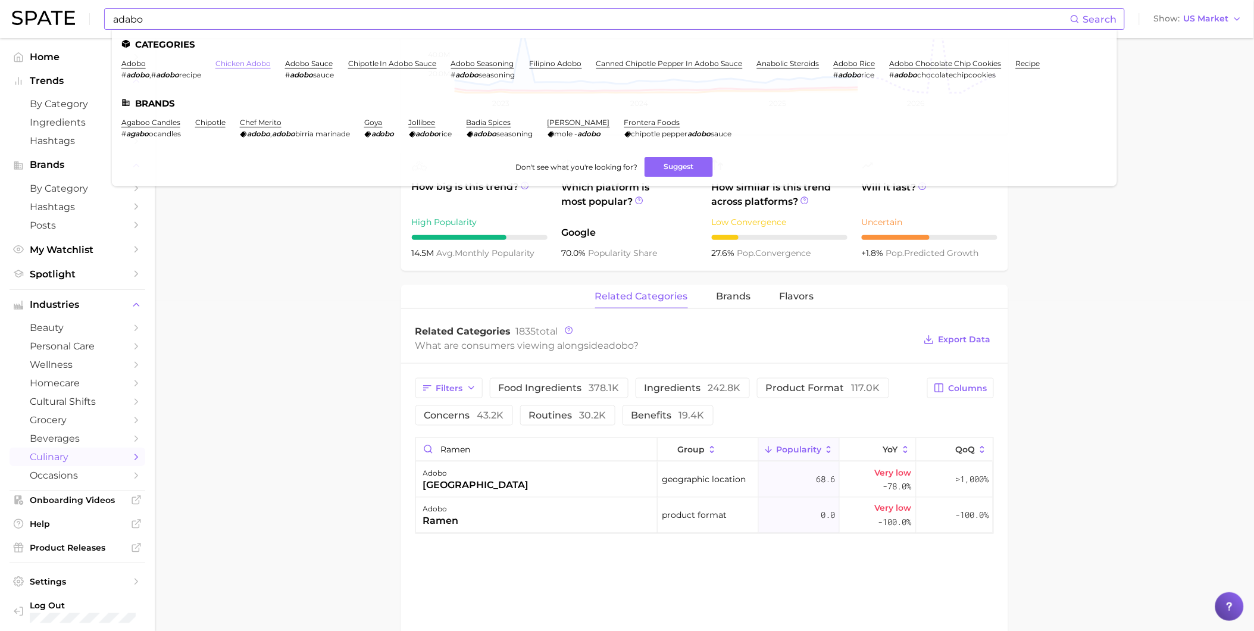
click at [252, 63] on link "chicken adobo" at bounding box center [242, 63] width 55 height 9
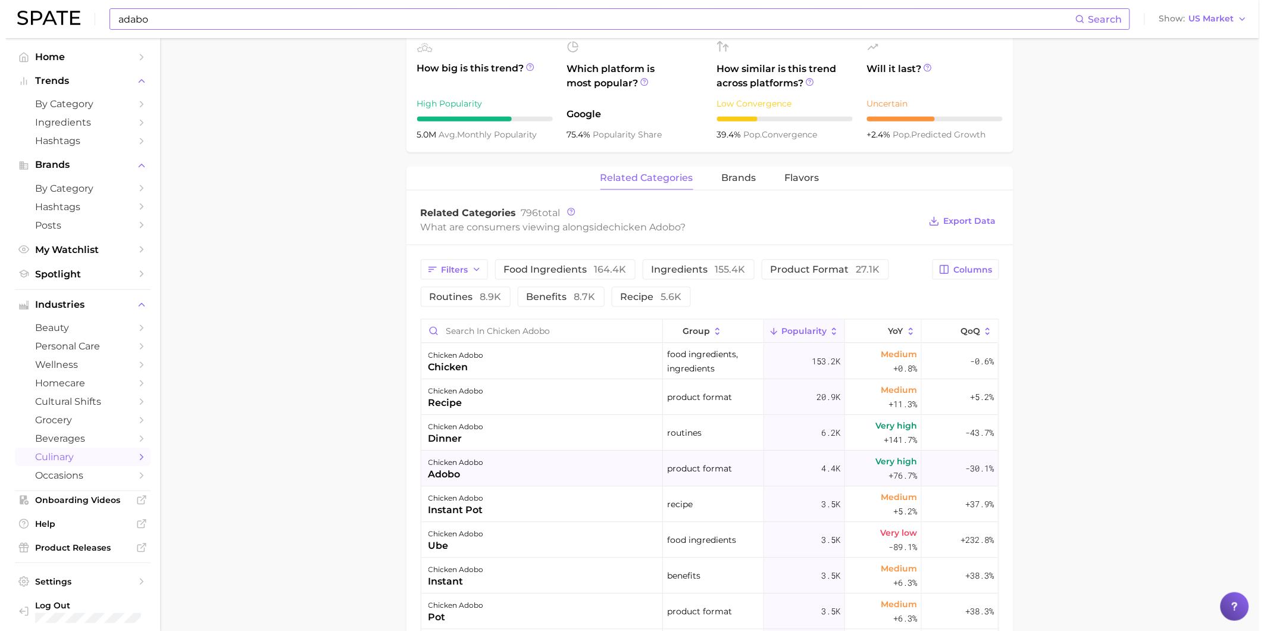
scroll to position [462, 0]
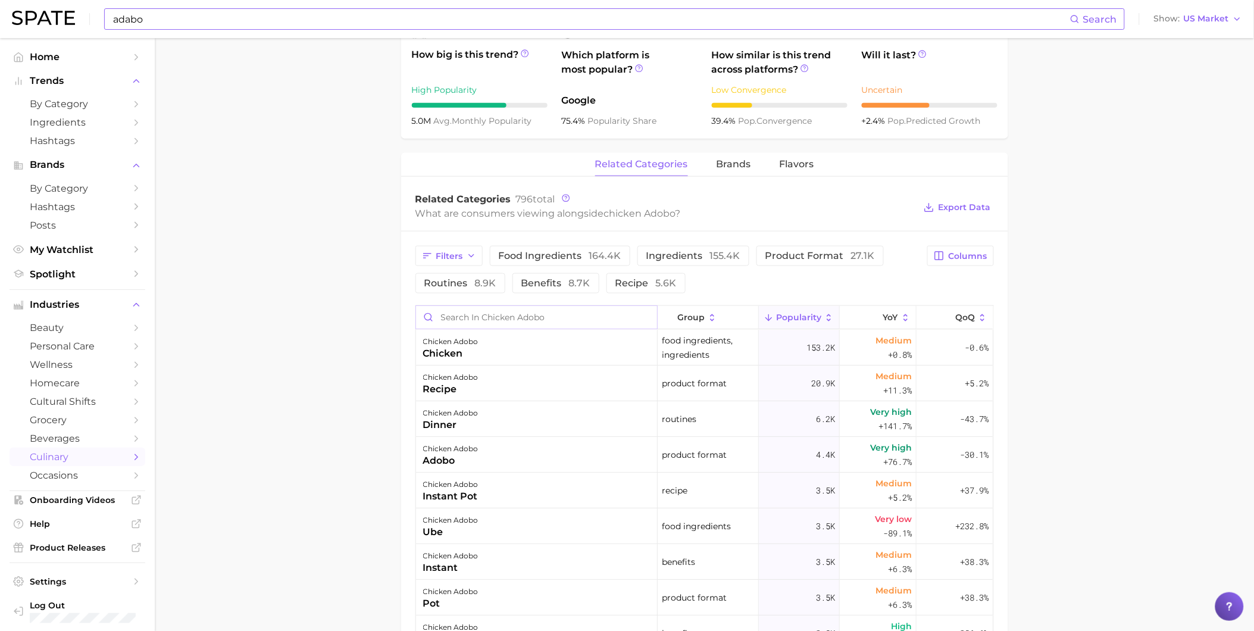
click at [562, 322] on input "Search in chicken adobo" at bounding box center [536, 317] width 241 height 23
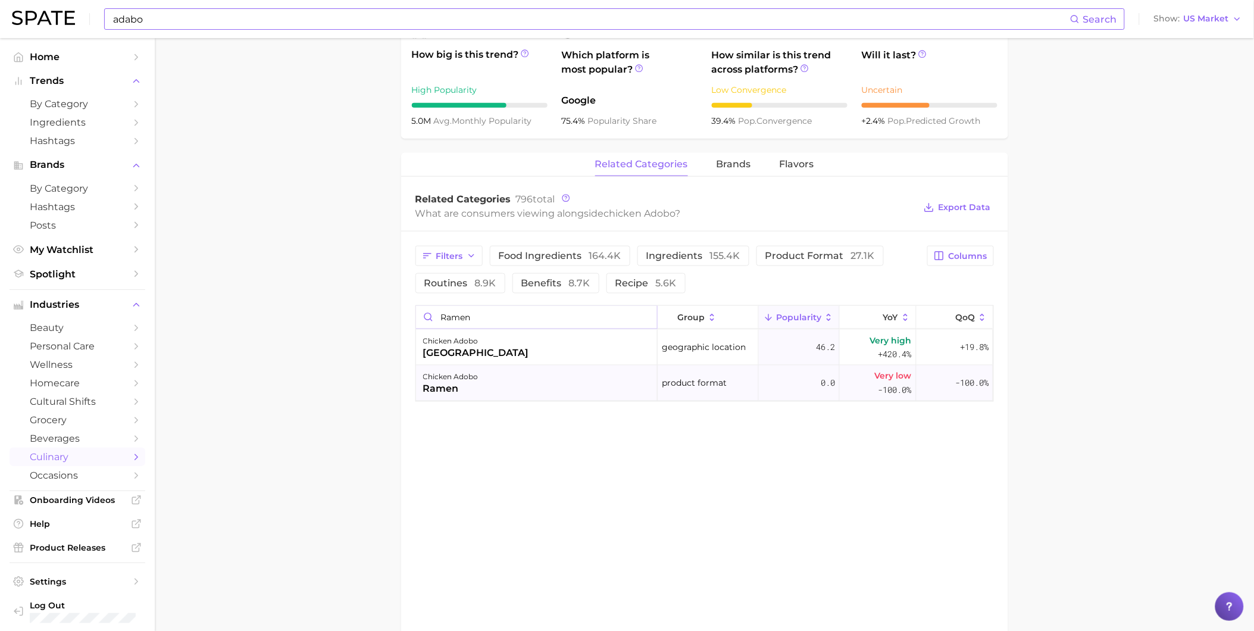
type input "ramen"
click at [564, 389] on div "chicken adobo ramen" at bounding box center [537, 383] width 242 height 36
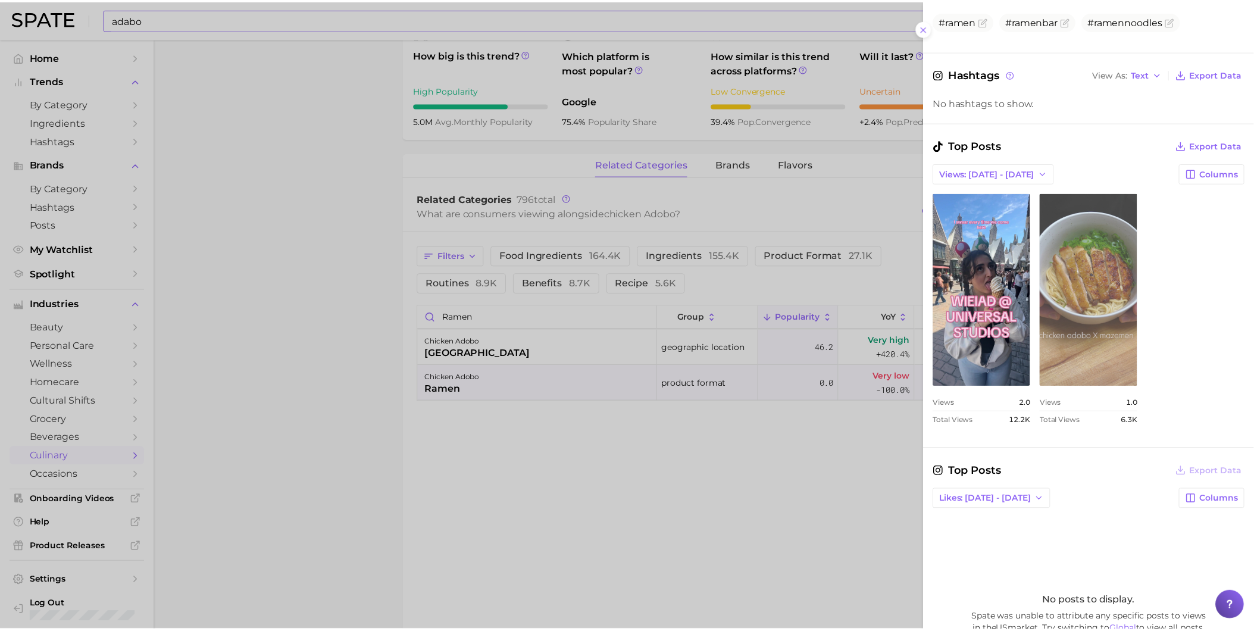
scroll to position [330, 0]
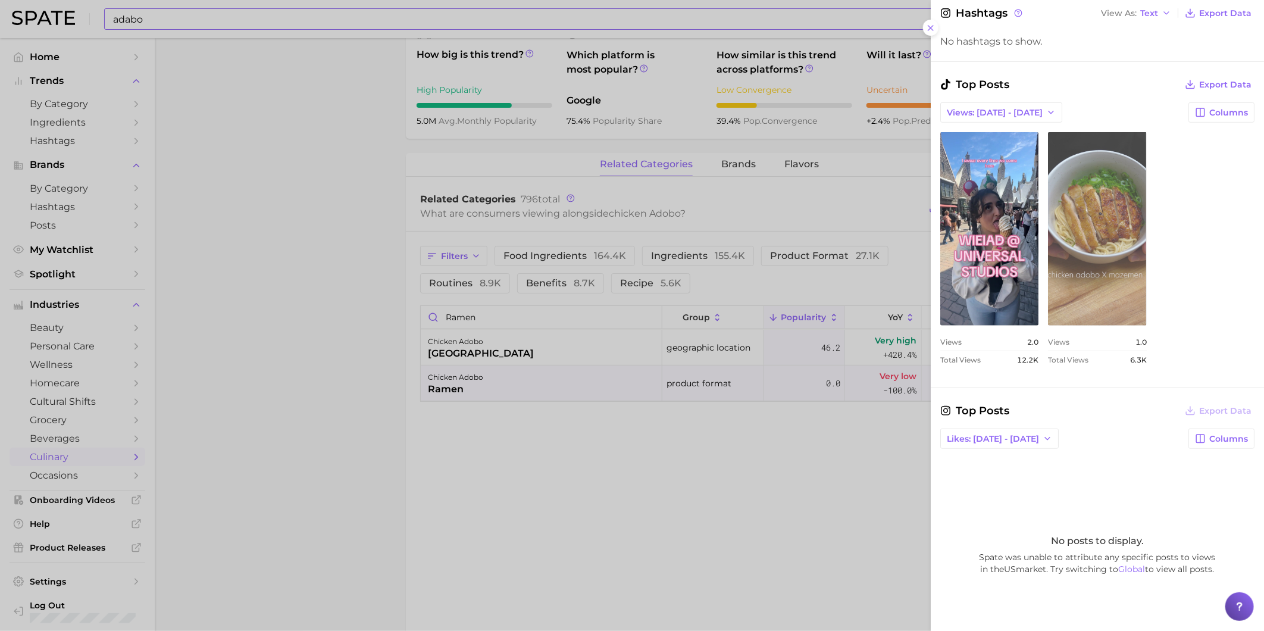
click at [1146, 276] on link "view post on TikTok" at bounding box center [1097, 228] width 98 height 193
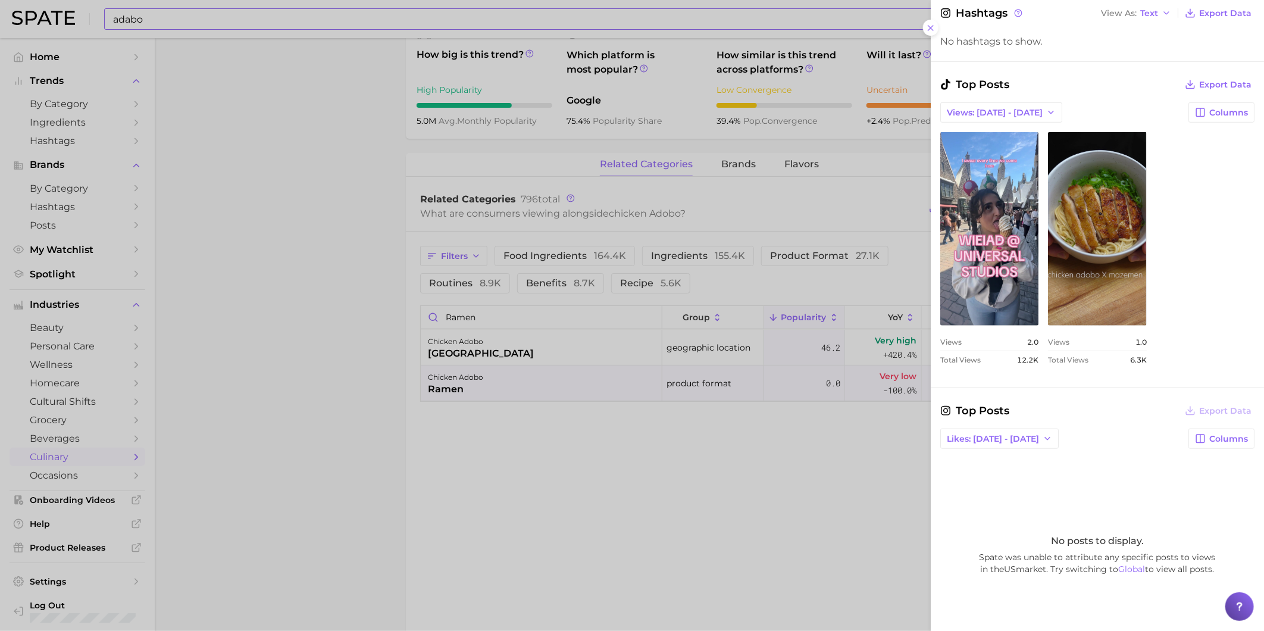
click at [804, 569] on div at bounding box center [632, 315] width 1264 height 631
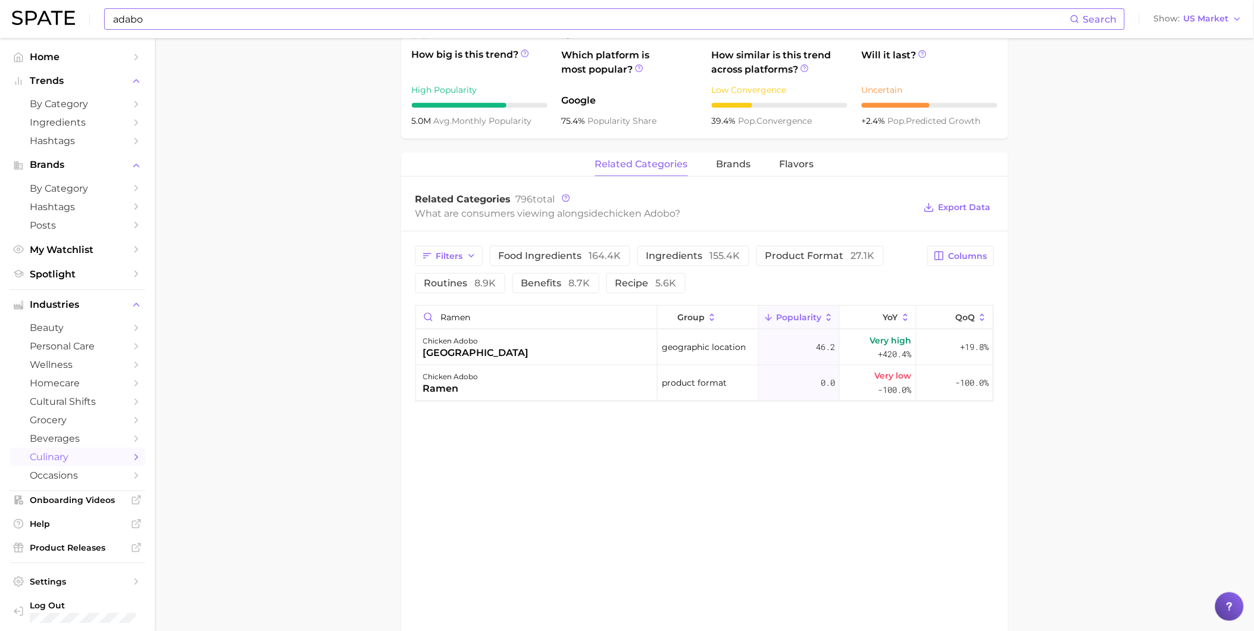
click at [234, 26] on input "adabo" at bounding box center [591, 19] width 958 height 20
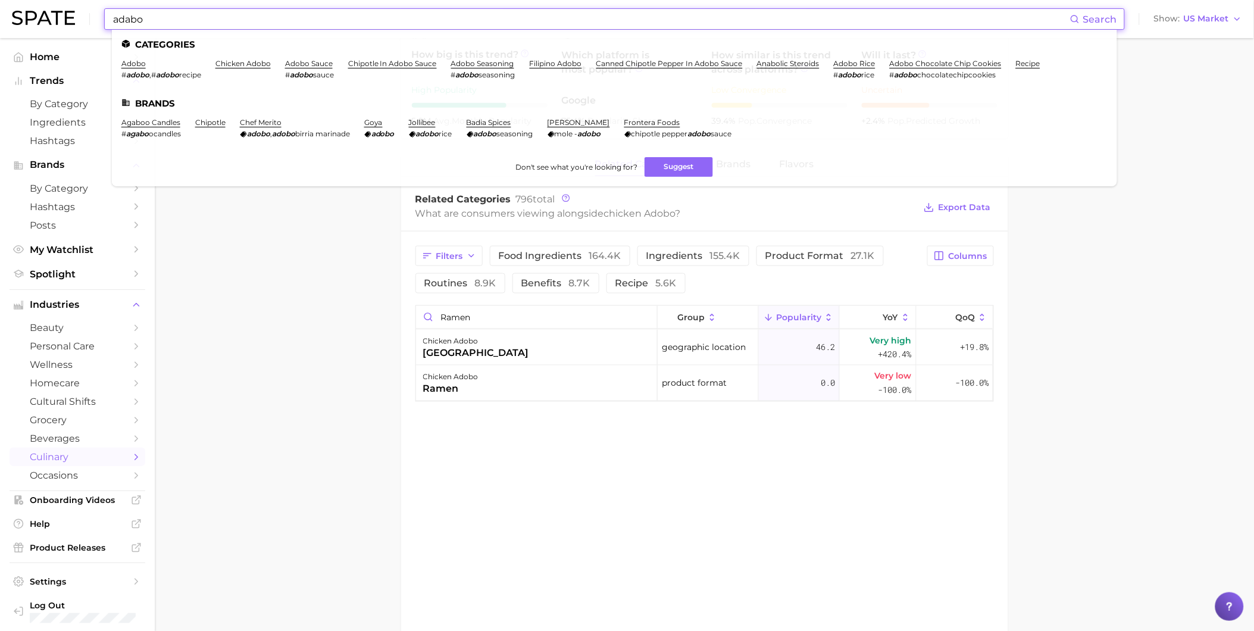
drag, startPoint x: 201, startPoint y: 23, endPoint x: 56, endPoint y: 23, distance: 145.2
click at [56, 23] on div "adabo Search Categories adobo # adobo , # adobo recipe chicken adobo adobo sauc…" at bounding box center [627, 19] width 1230 height 38
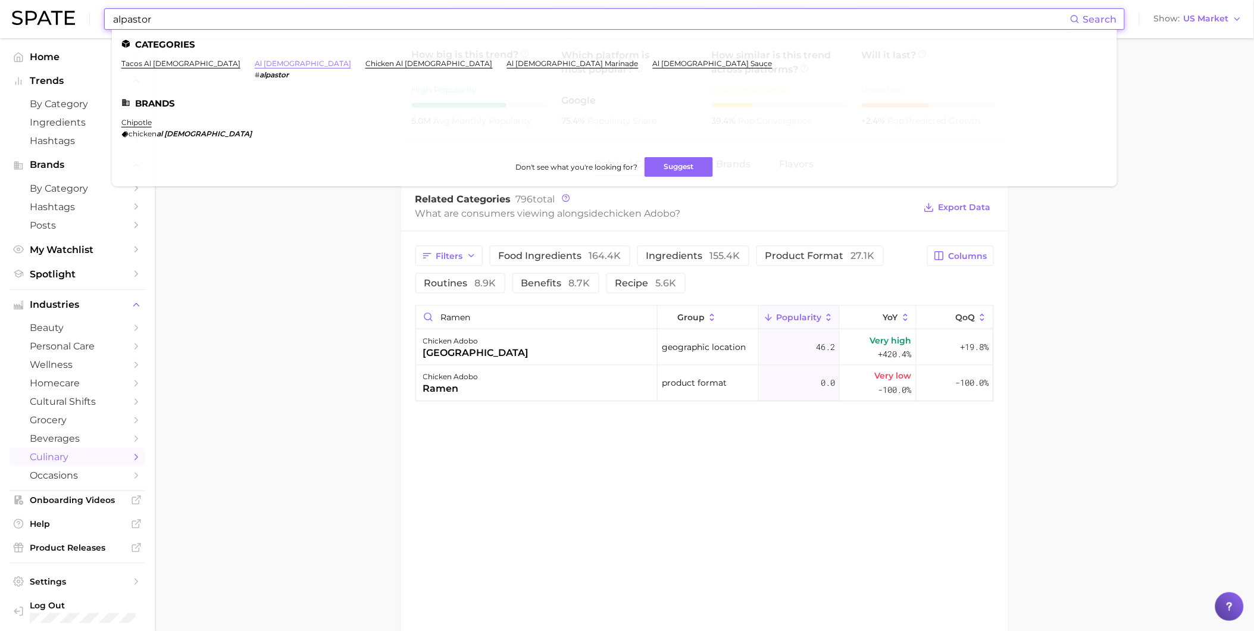
type input "alpastor"
click at [255, 62] on link "al [DEMOGRAPHIC_DATA]" at bounding box center [303, 63] width 96 height 9
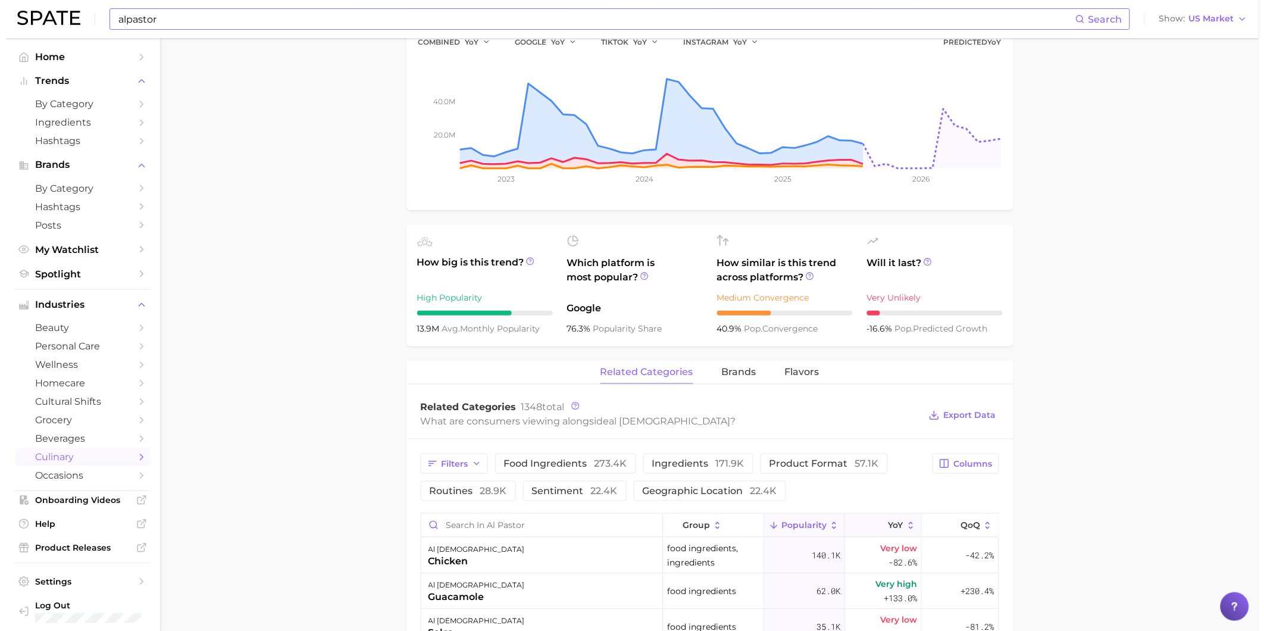
scroll to position [330, 0]
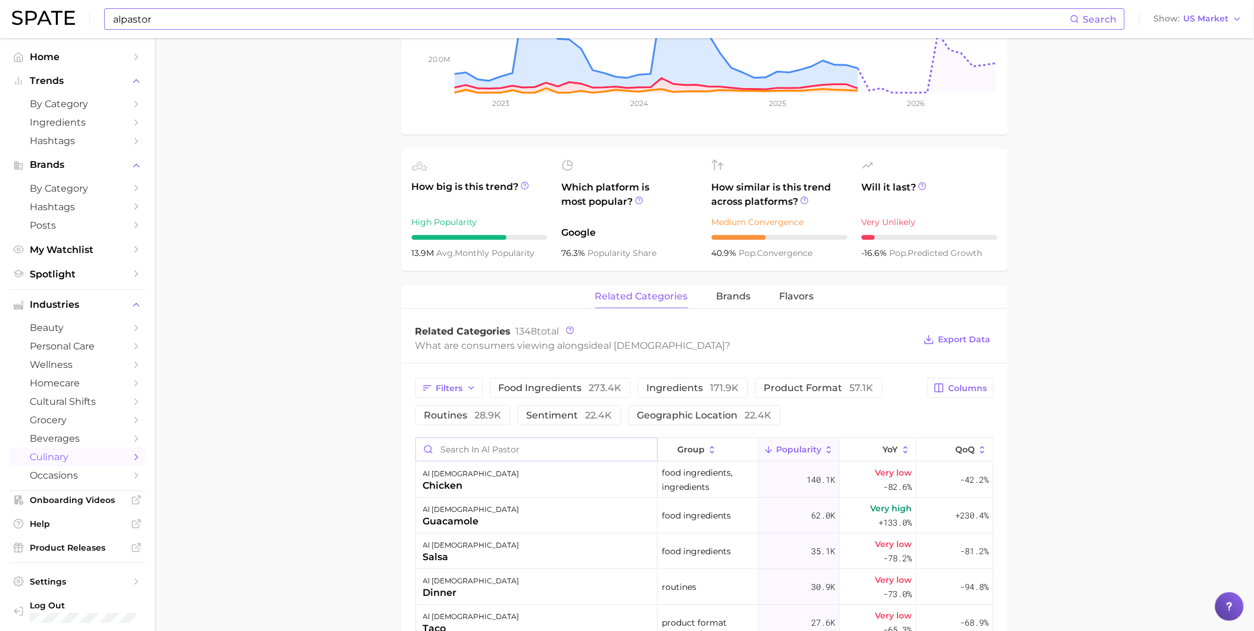
click at [527, 444] on input "Search in al pastor" at bounding box center [536, 449] width 241 height 23
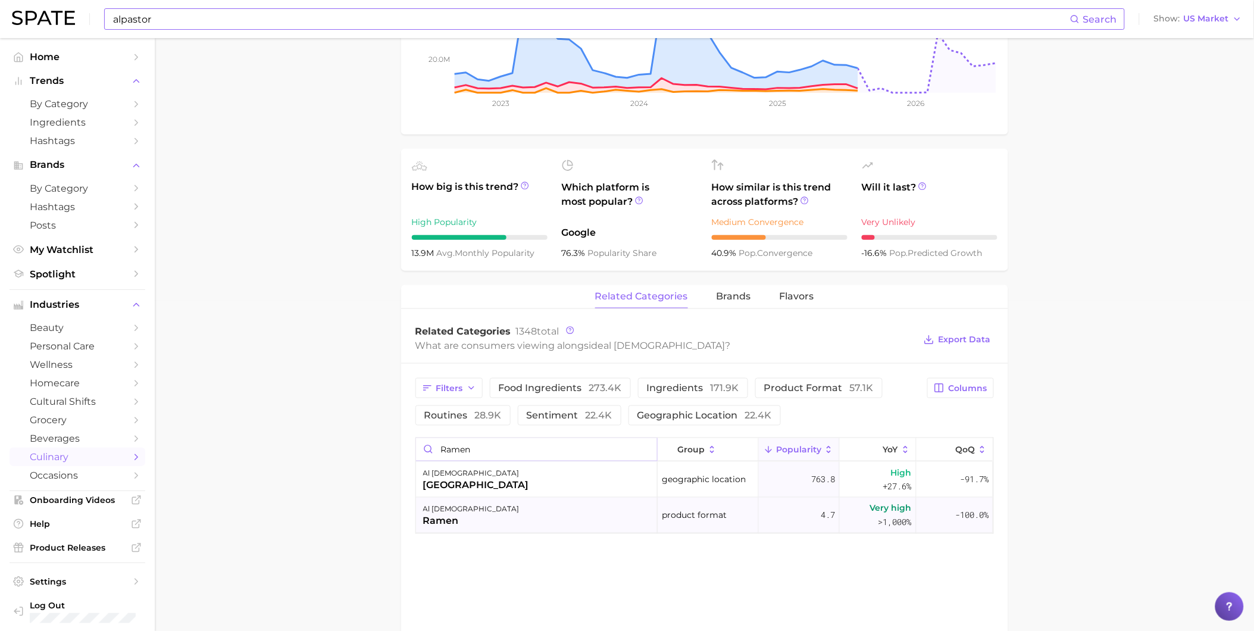
type input "ramen"
click at [528, 521] on div "al [DEMOGRAPHIC_DATA] ramen" at bounding box center [537, 515] width 242 height 36
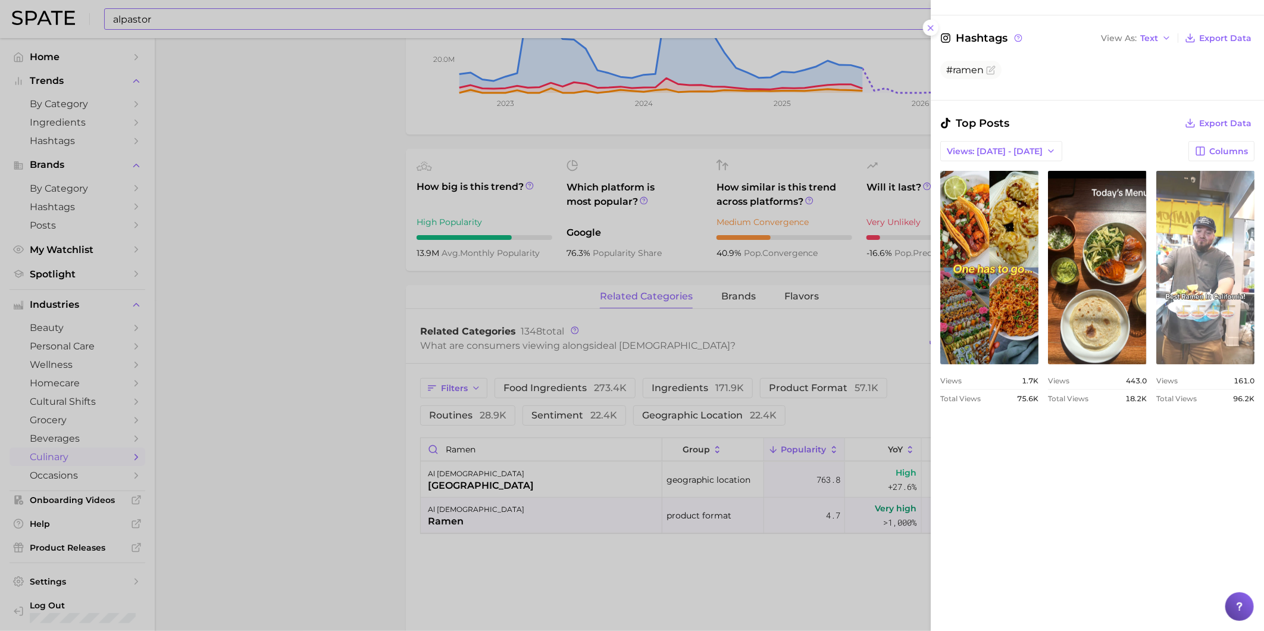
click at [1156, 364] on link "view post on TikTok" at bounding box center [1205, 267] width 98 height 193
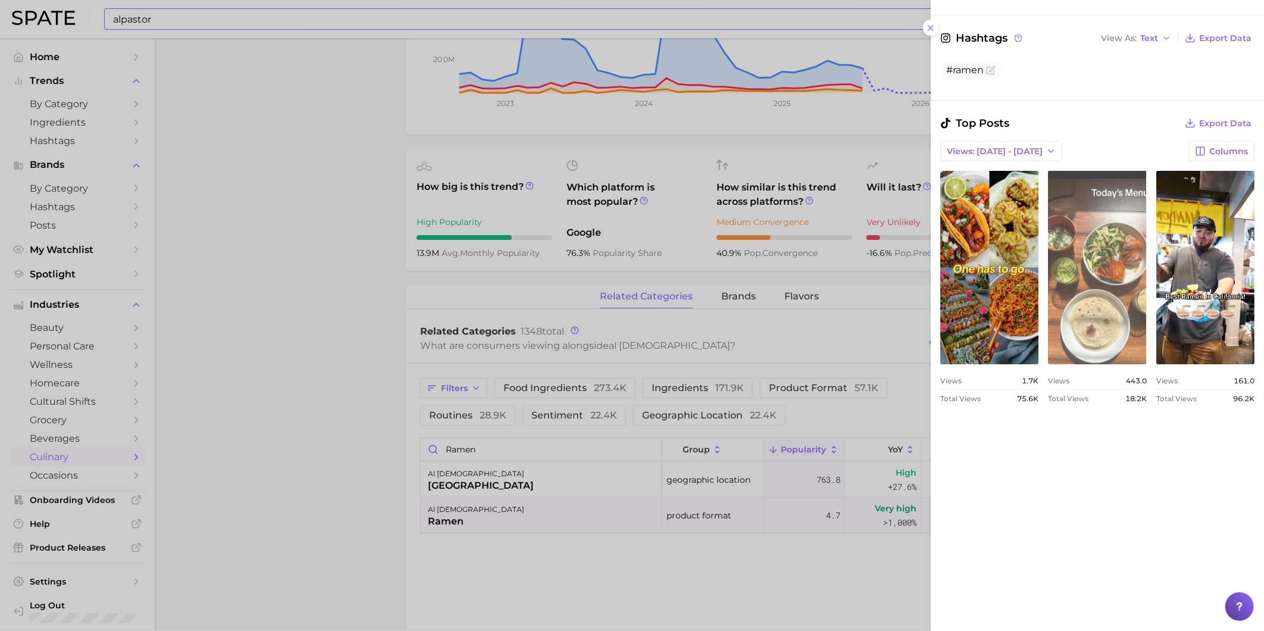
click at [1146, 284] on link "view post on TikTok" at bounding box center [1097, 267] width 98 height 193
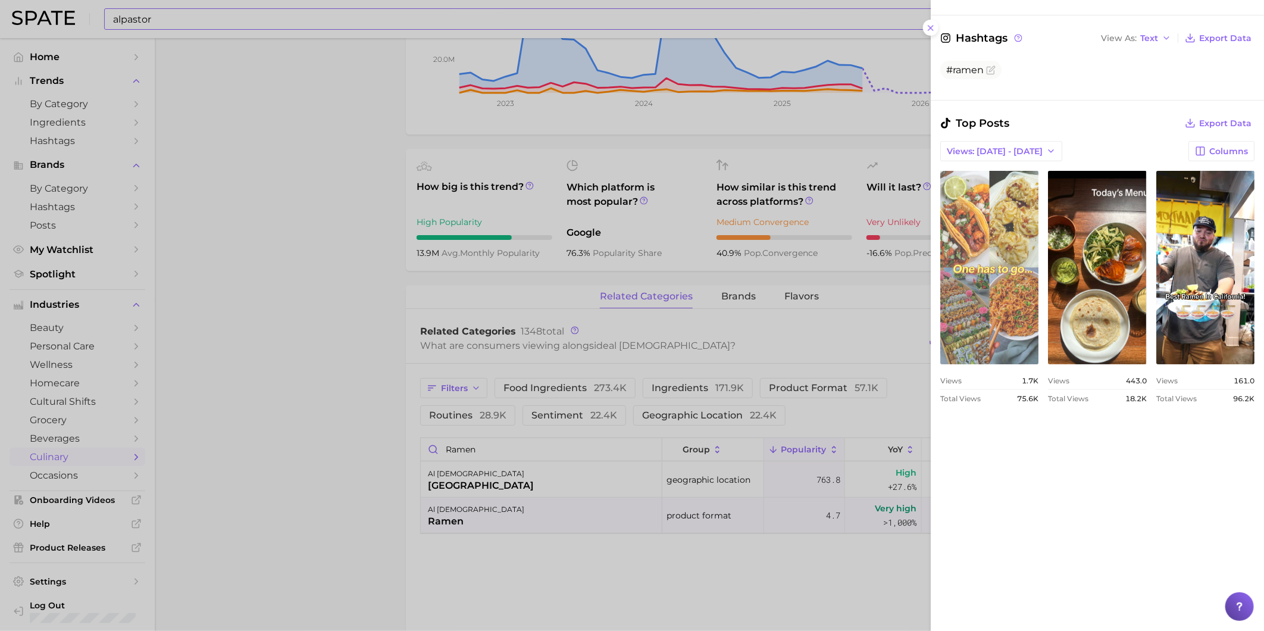
click at [1031, 271] on link "view post on TikTok" at bounding box center [989, 267] width 98 height 193
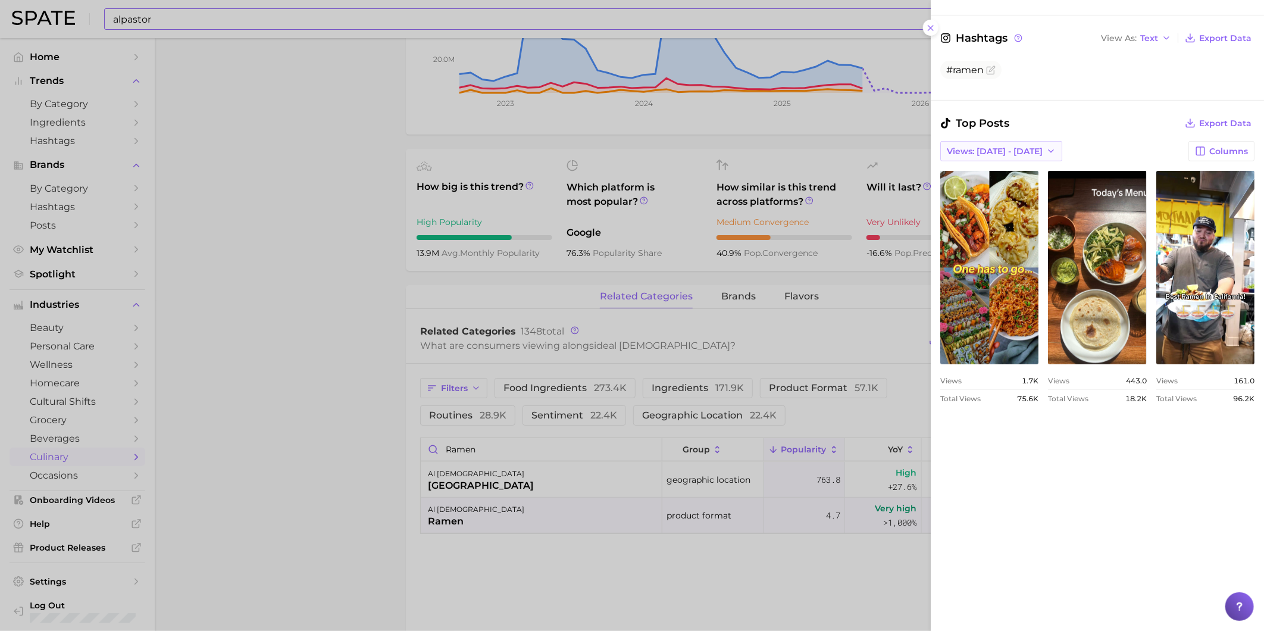
click at [1008, 152] on span "Views: [DATE] - [DATE]" at bounding box center [995, 151] width 96 height 10
click at [1000, 193] on button "Total Views" at bounding box center [1005, 194] width 131 height 21
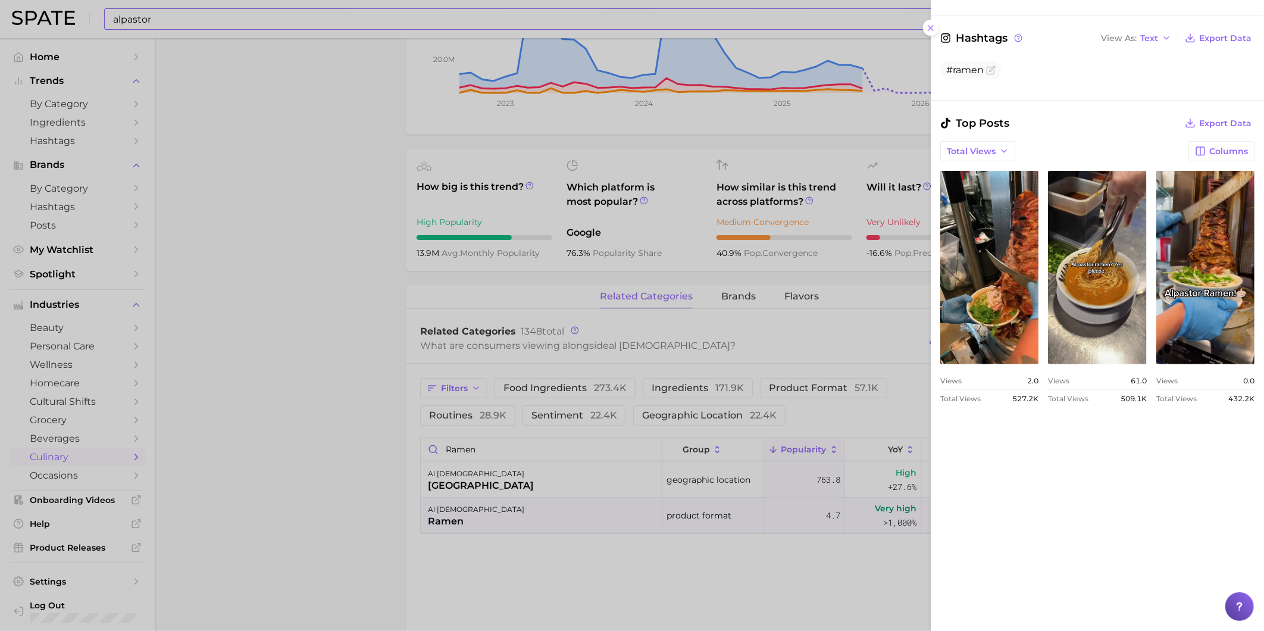
scroll to position [0, 0]
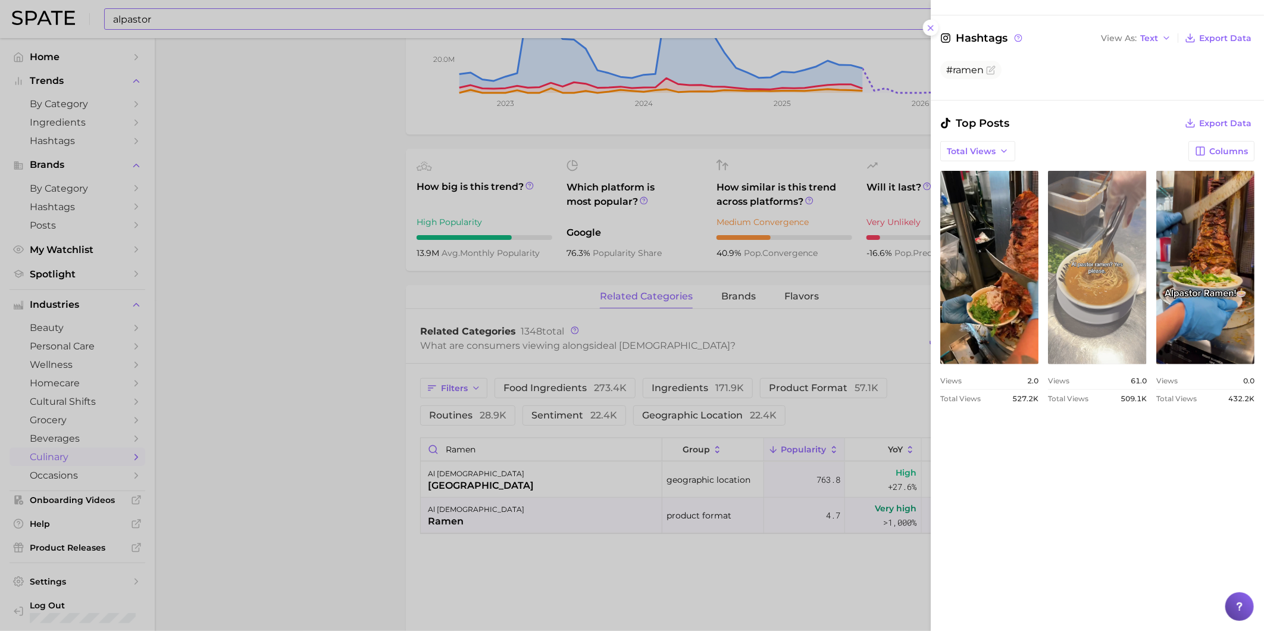
click at [1146, 312] on link "view post on TikTok" at bounding box center [1097, 267] width 98 height 193
